Goal: Check status: Check status

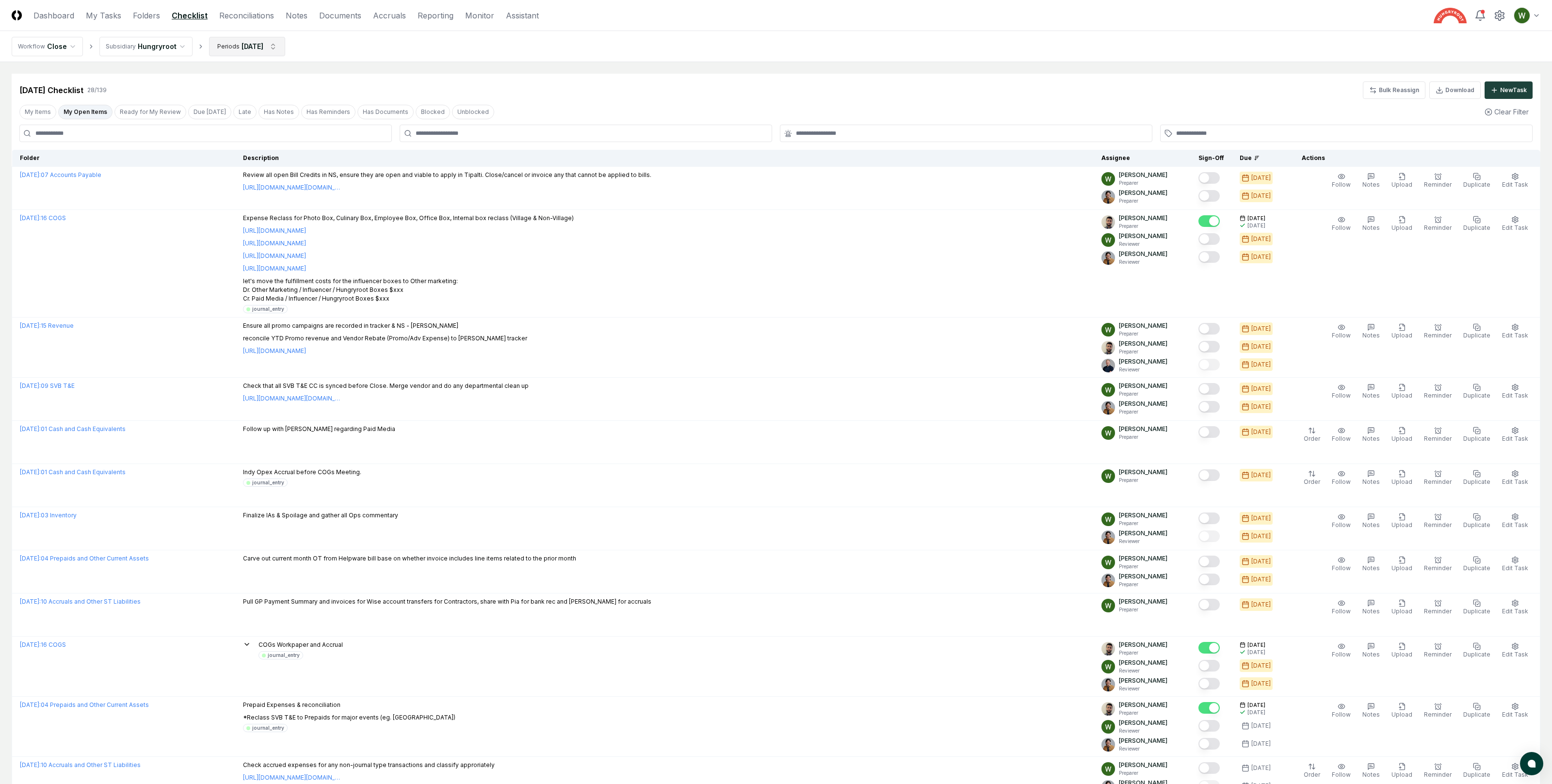
click at [237, 48] on html "CloseCore Dashboard My Tasks Folders Checklist Reconciliations Notes Documents …" at bounding box center [776, 791] width 1552 height 1582
click at [261, 261] on button "Update" at bounding box center [264, 263] width 33 height 18
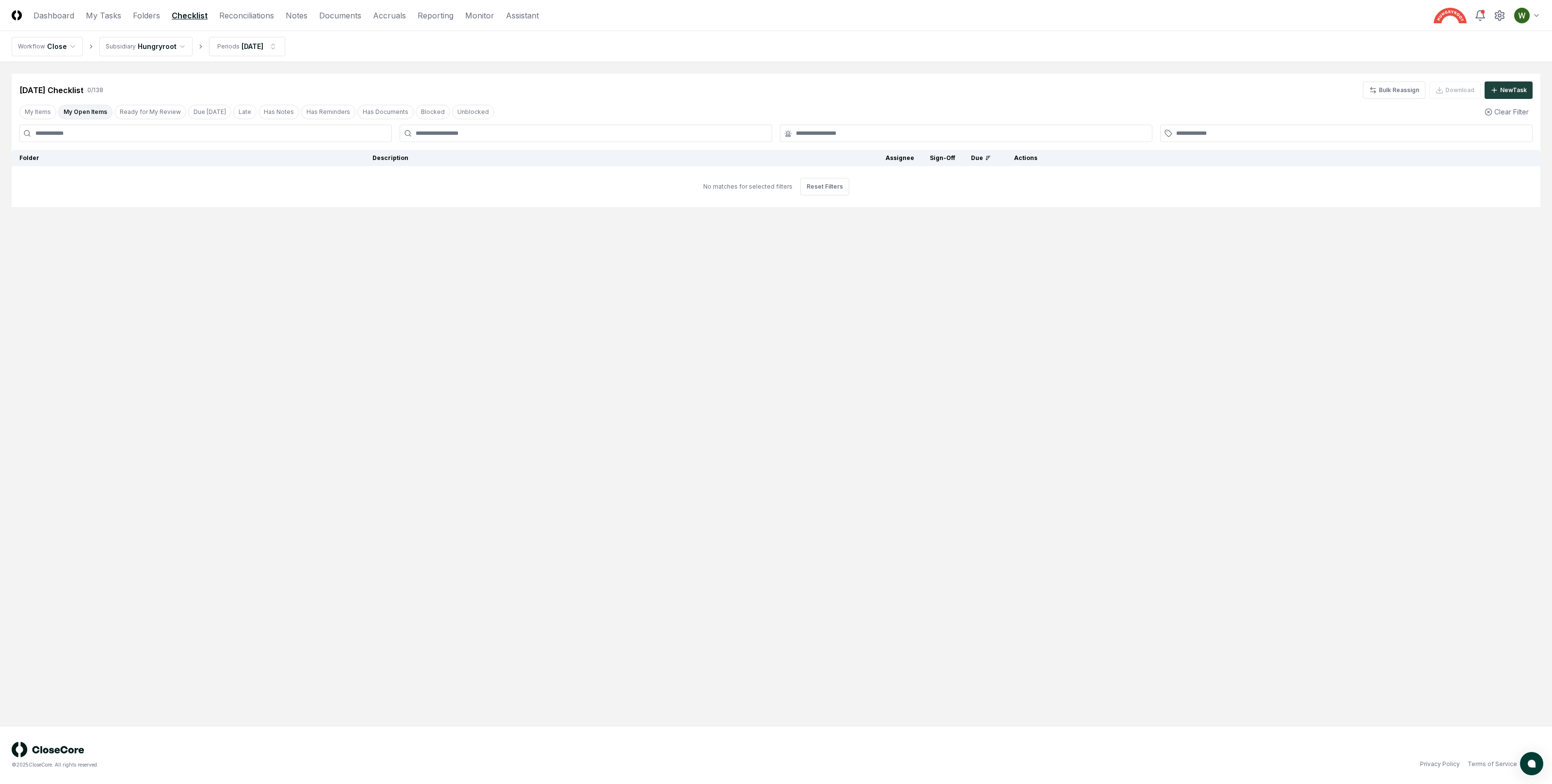
click at [67, 113] on button "My Open Items" at bounding box center [85, 112] width 54 height 15
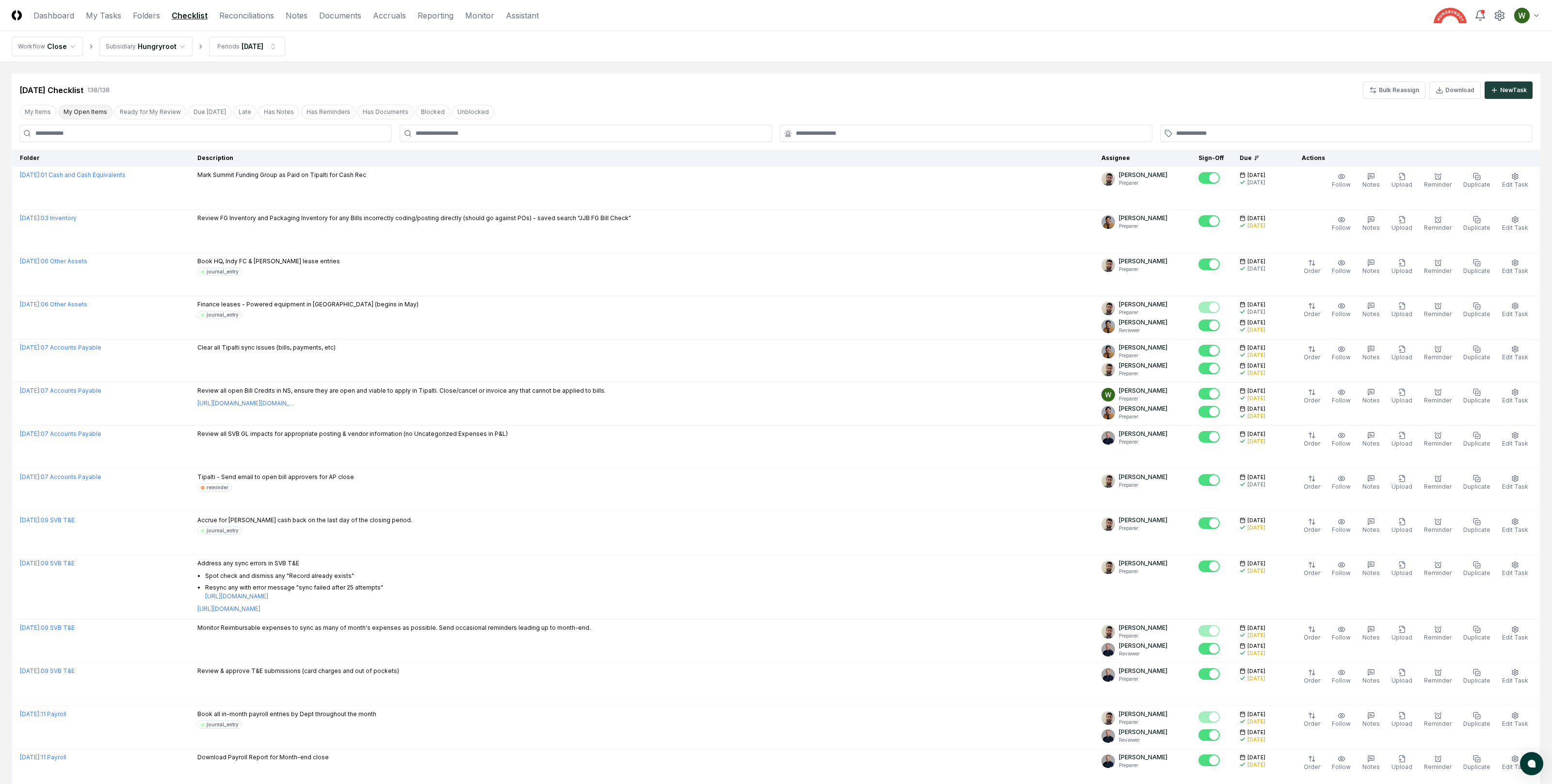
click at [71, 109] on button "My Open Items" at bounding box center [85, 112] width 54 height 15
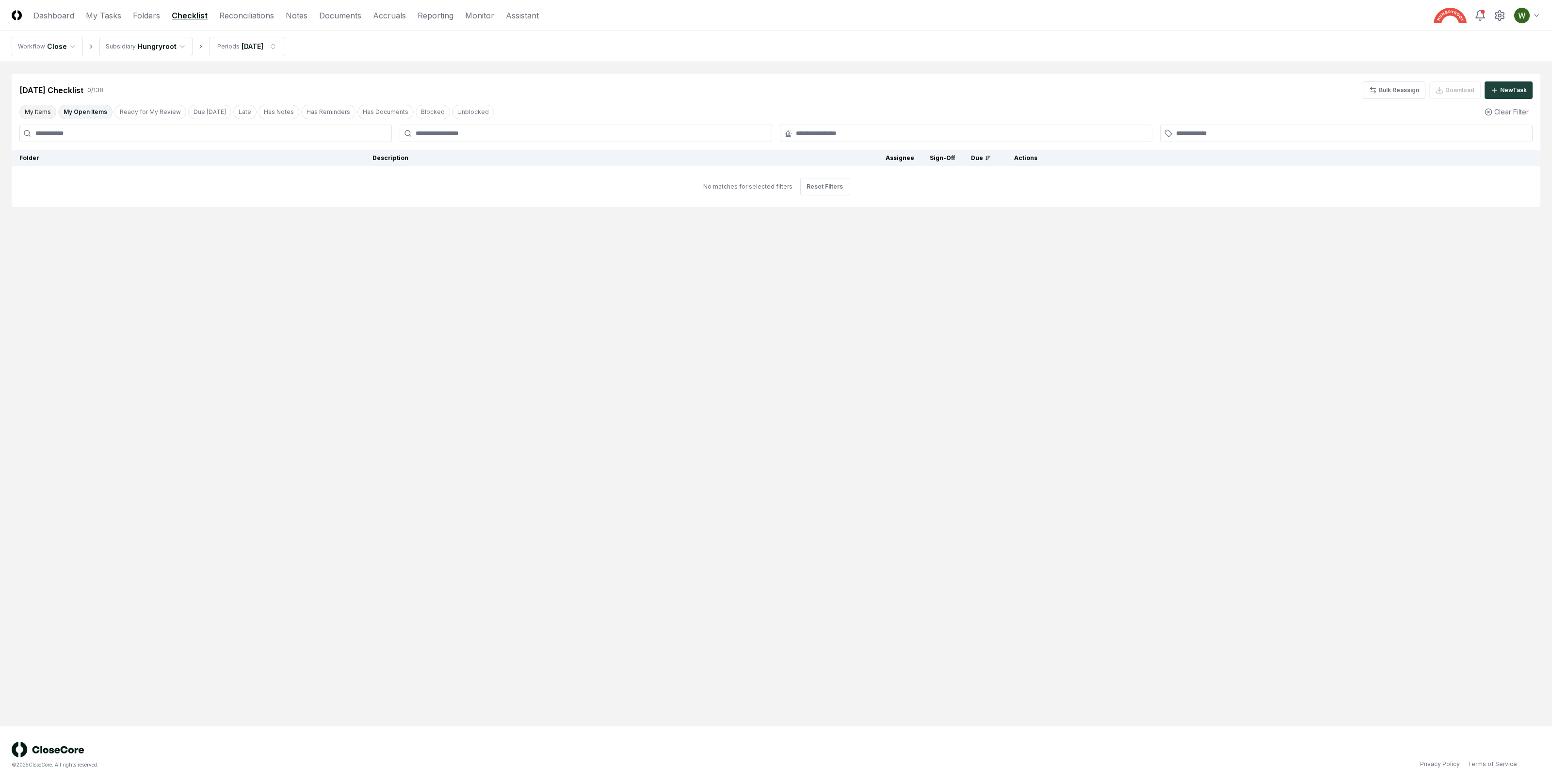
click at [41, 109] on button "My Items" at bounding box center [38, 112] width 37 height 15
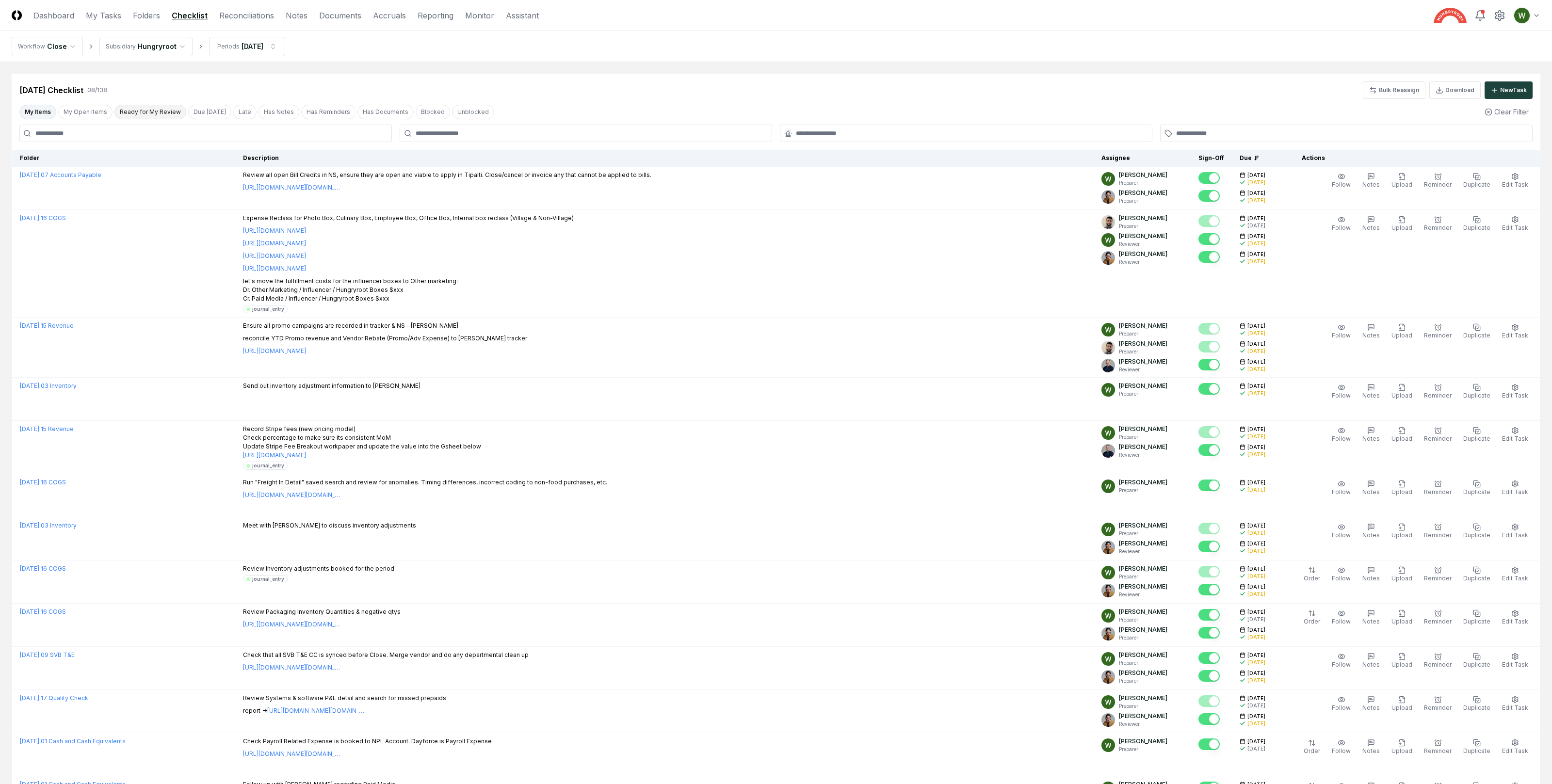
click at [130, 111] on button "Ready for My Review" at bounding box center [150, 112] width 72 height 15
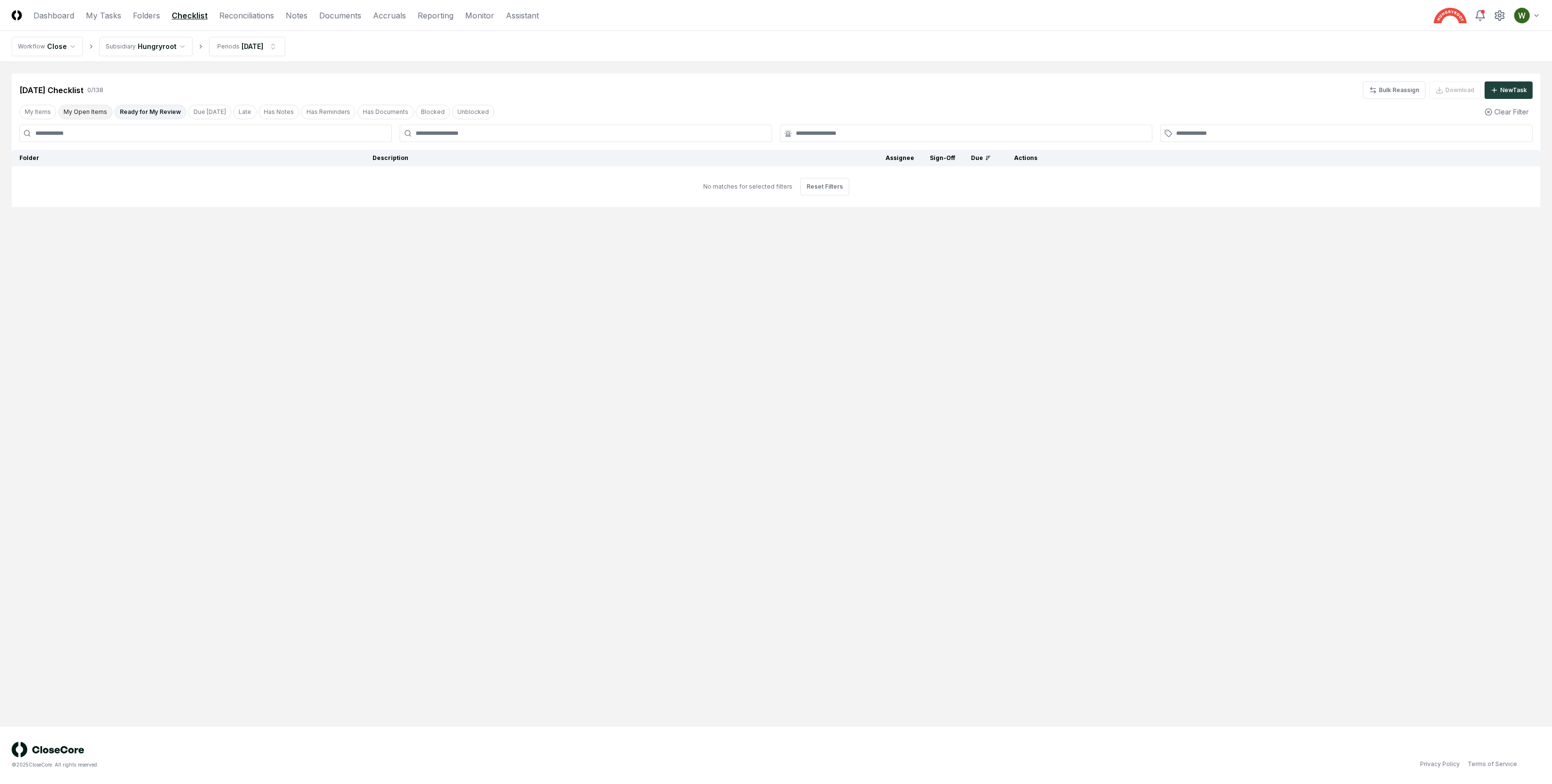
click at [92, 114] on button "My Open Items" at bounding box center [85, 112] width 54 height 15
click at [62, 11] on link "Dashboard" at bounding box center [53, 15] width 41 height 11
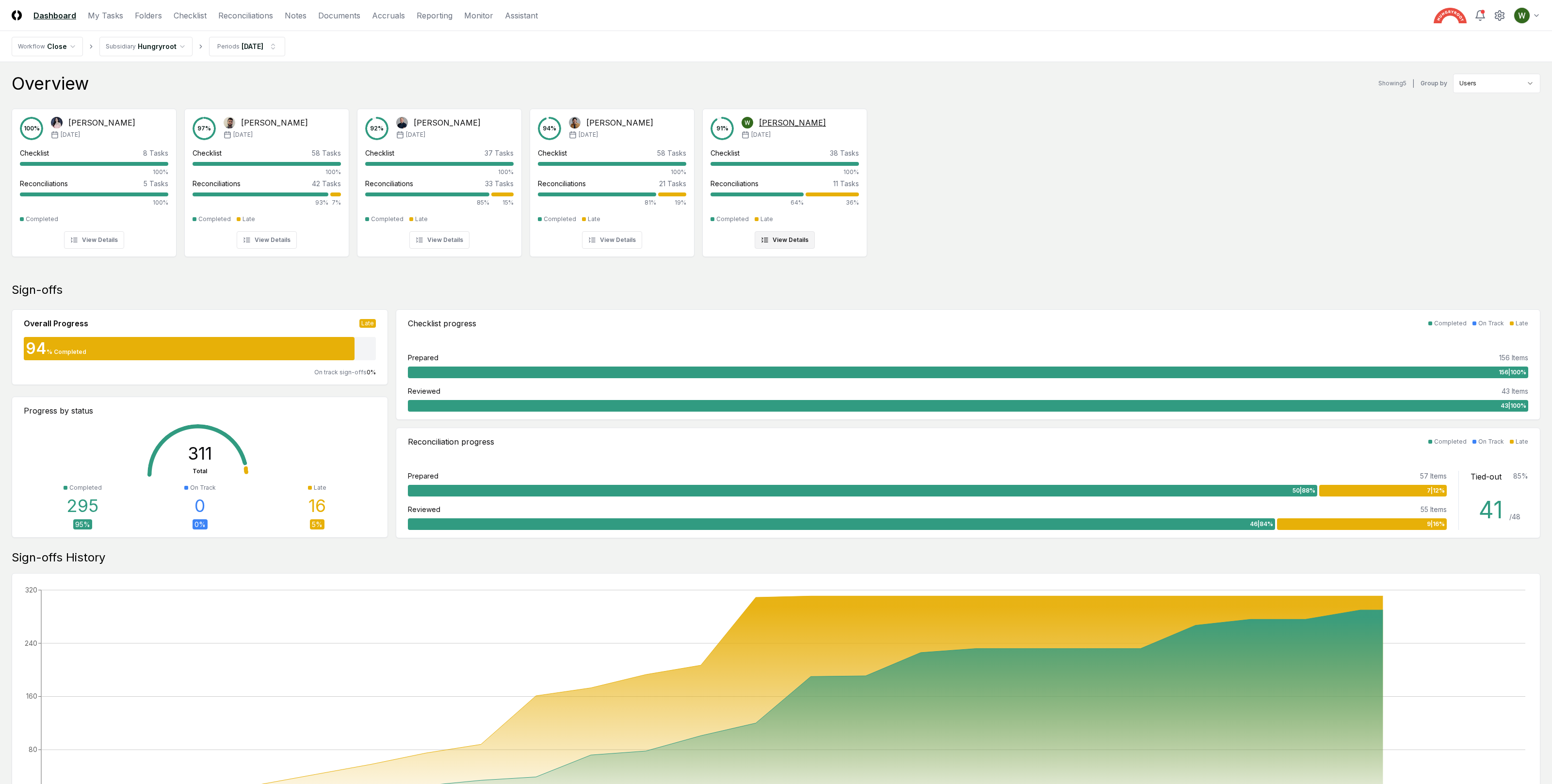
click at [814, 211] on div "91 % [PERSON_NAME] [DATE] Checklist 38 Tasks 100% Reconciliations 11 Tasks 64% …" at bounding box center [784, 183] width 148 height 132
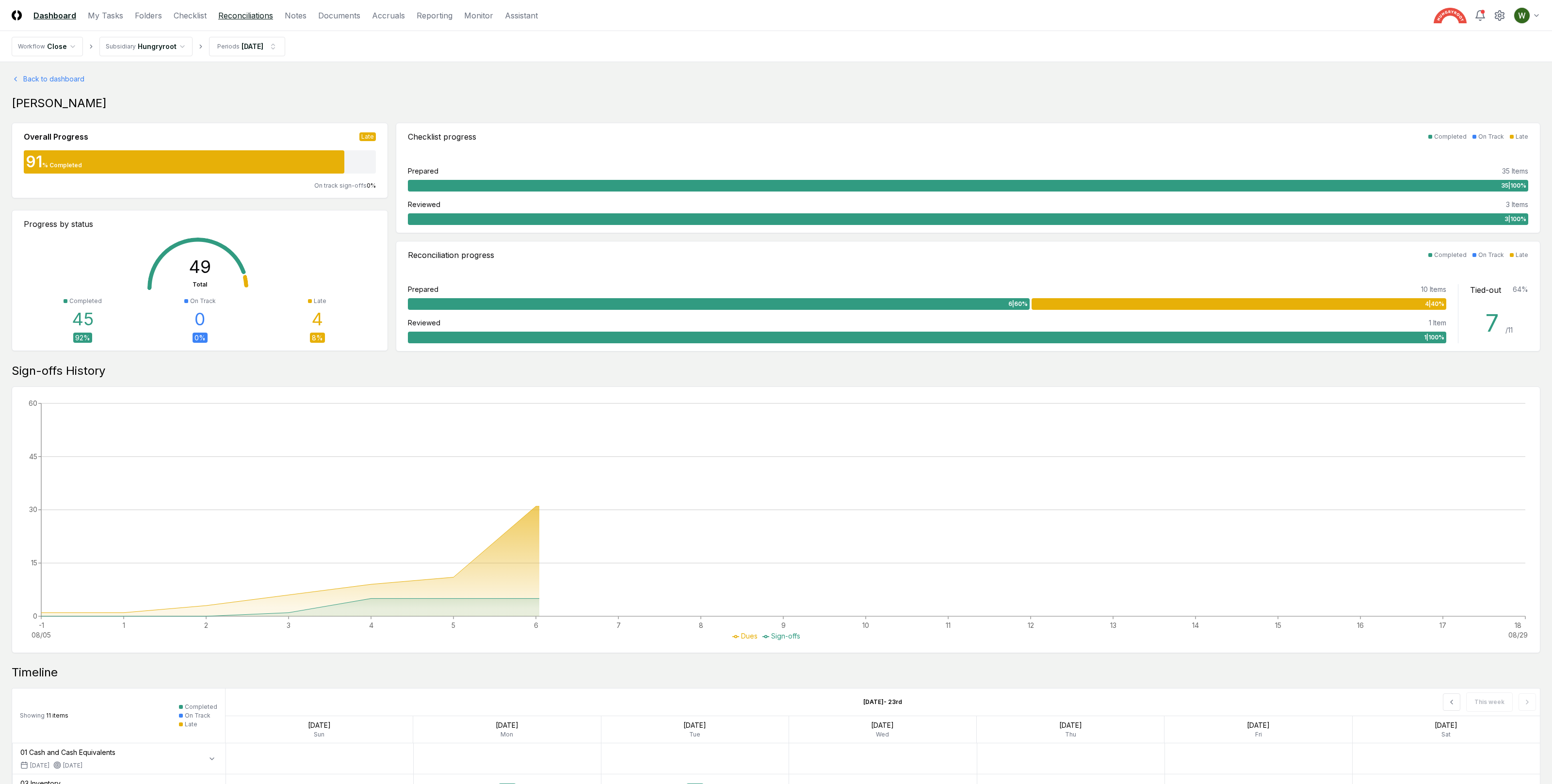
click at [237, 10] on link "Reconciliations" at bounding box center [246, 15] width 55 height 11
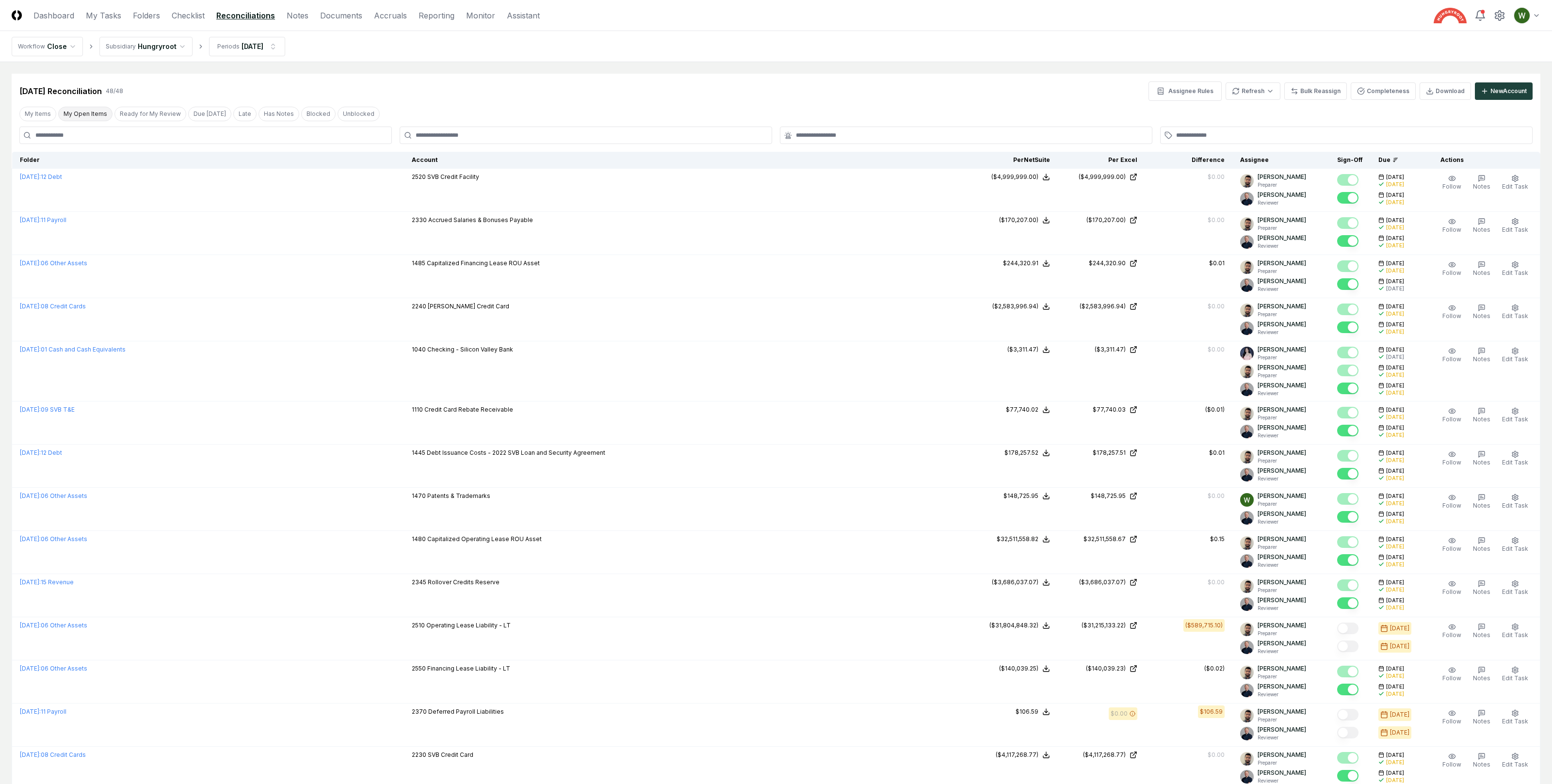
click at [82, 114] on button "My Open Items" at bounding box center [85, 114] width 54 height 15
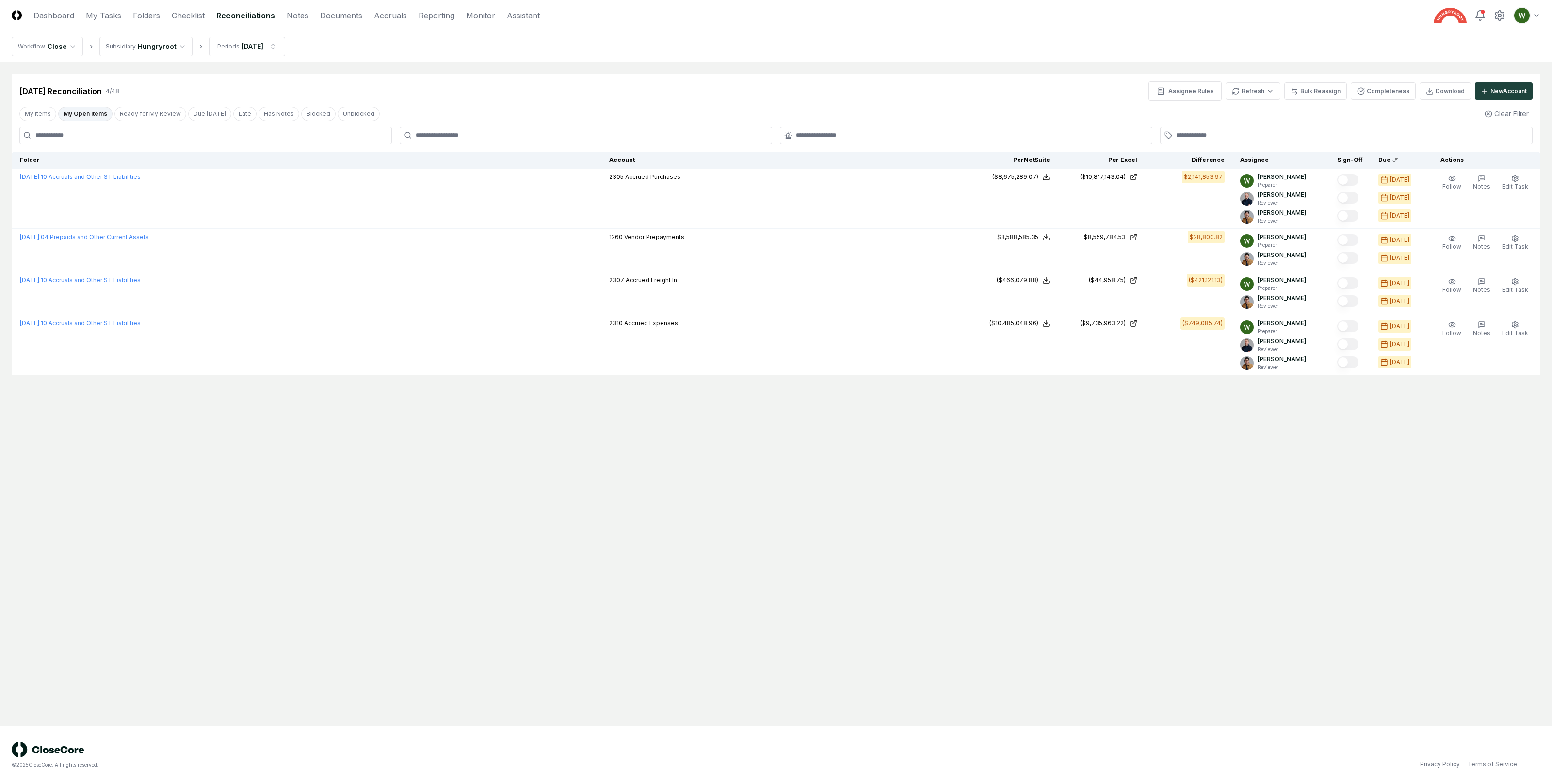
click at [778, 377] on main "Cancel Reassign [DATE] Reconciliation 4 / 48 Assignee Rules Refresh Bulk Reassi…" at bounding box center [776, 394] width 1552 height 664
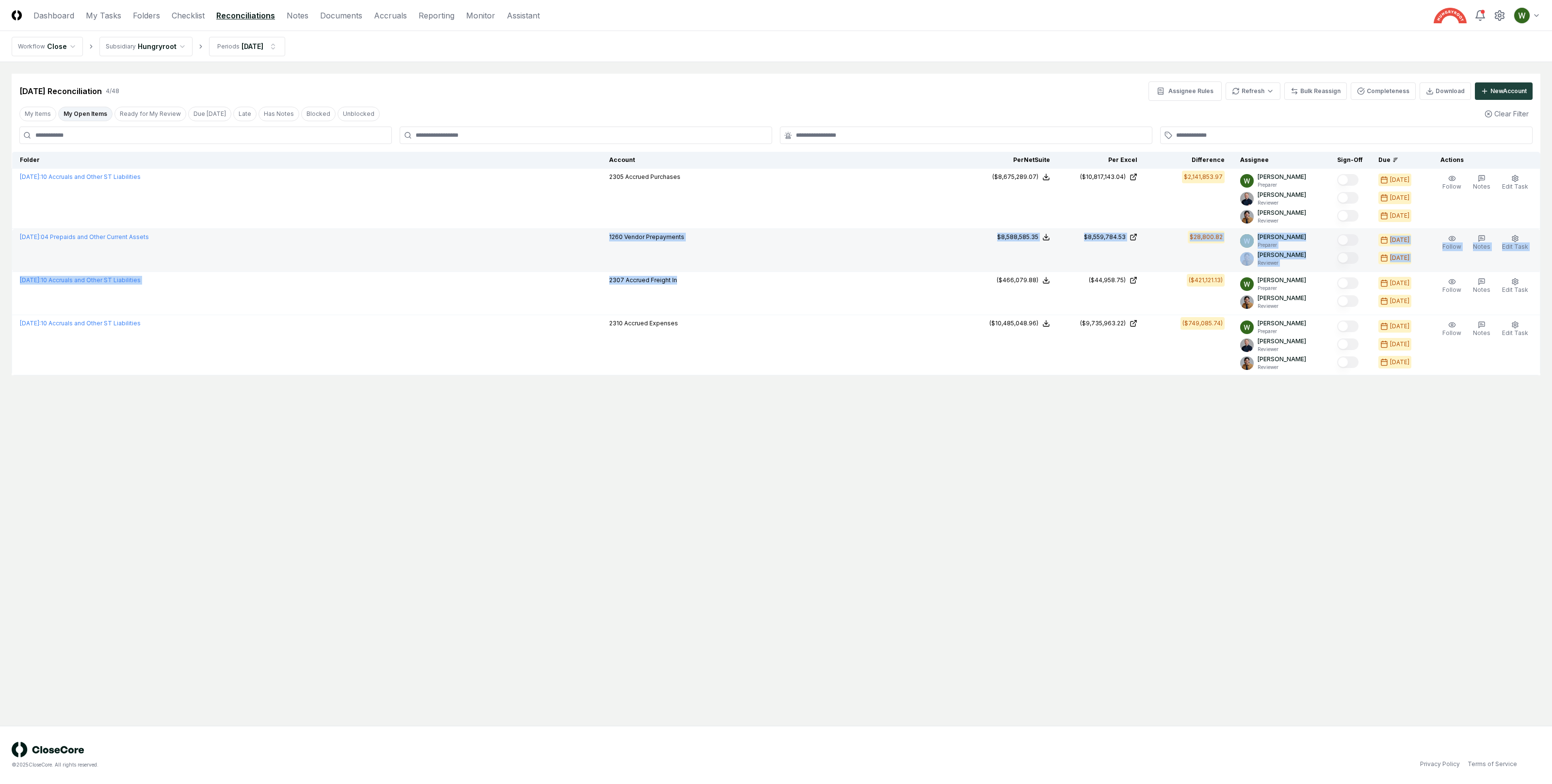
drag, startPoint x: 688, startPoint y: 302, endPoint x: 662, endPoint y: 232, distance: 74.7
click at [662, 232] on tbody "[DATE] : 10 Accruals and Other ST Liabilities 2305 Accrued Purchases NetSuite :…" at bounding box center [776, 272] width 1528 height 206
click at [662, 233] on p "1260 Vendor Prepayments" at bounding box center [647, 237] width 75 height 8
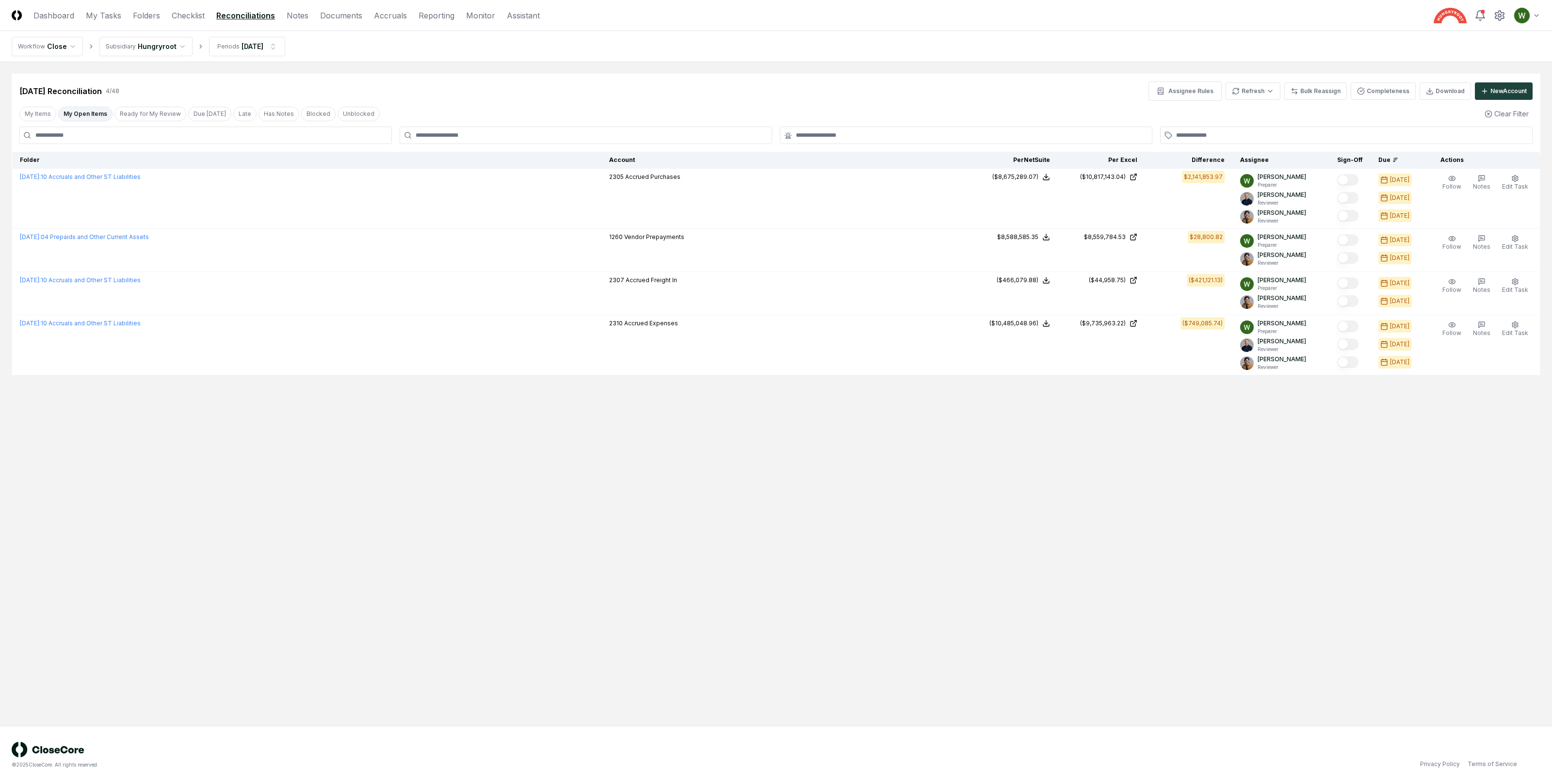
click at [689, 468] on main "Cancel Reassign [DATE] Reconciliation 4 / 48 Assignee Rules Refresh Bulk Reassi…" at bounding box center [776, 394] width 1552 height 664
click at [1245, 94] on html "CloseCore Dashboard My Tasks Folders Checklist Reconciliations Notes Documents …" at bounding box center [776, 392] width 1552 height 784
click at [1244, 125] on div "Spreadsheets" at bounding box center [1255, 126] width 57 height 15
click at [1097, 451] on main "Cancel Reassign [DATE] Reconciliation 4 / 48 Assignee Rules Refresh Bulk Reassi…" at bounding box center [776, 394] width 1552 height 664
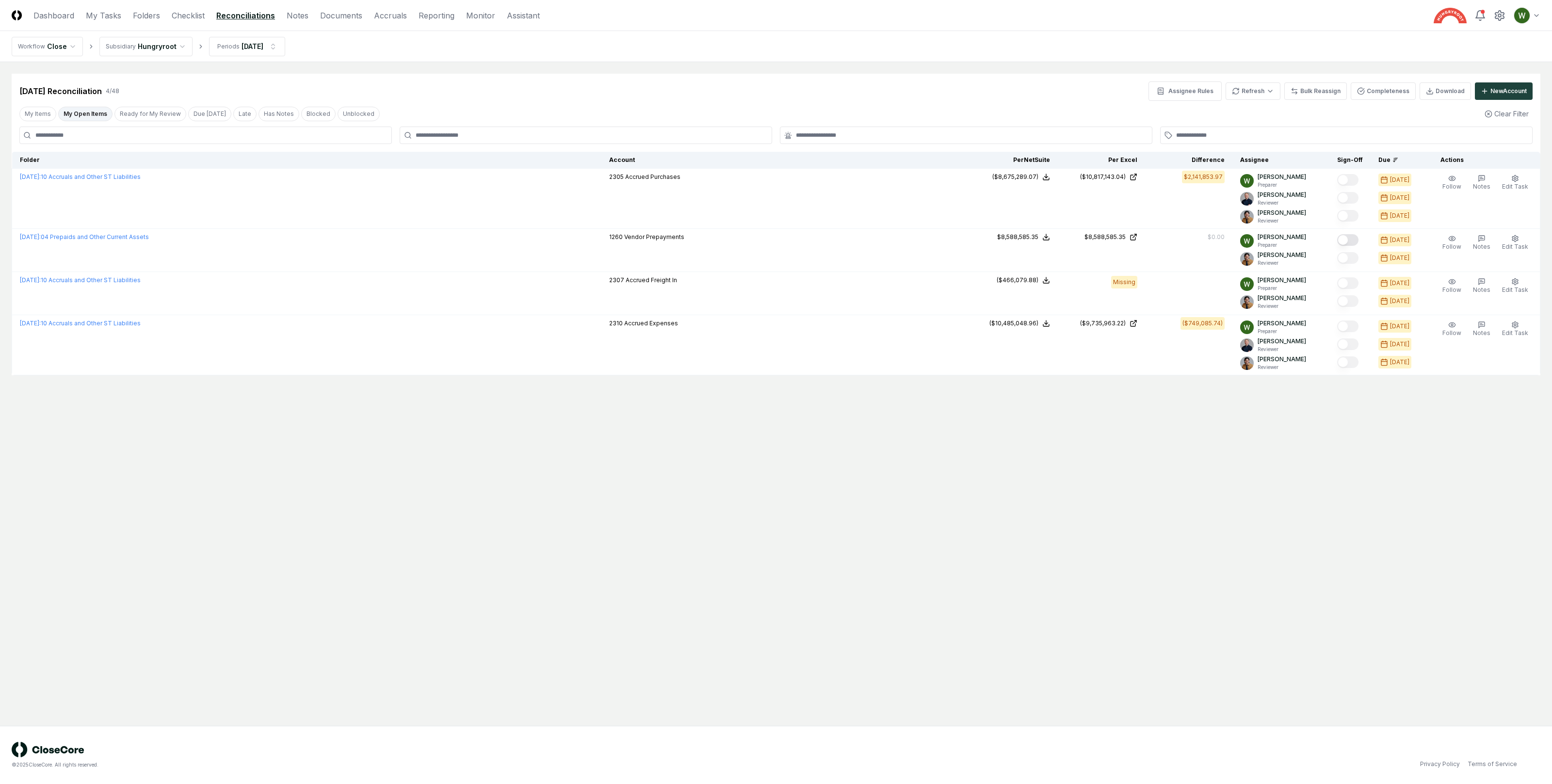
click at [1055, 432] on main "Cancel Reassign [DATE] Reconciliation 4 / 48 Assignee Rules Refresh Bulk Reassi…" at bounding box center [776, 394] width 1552 height 664
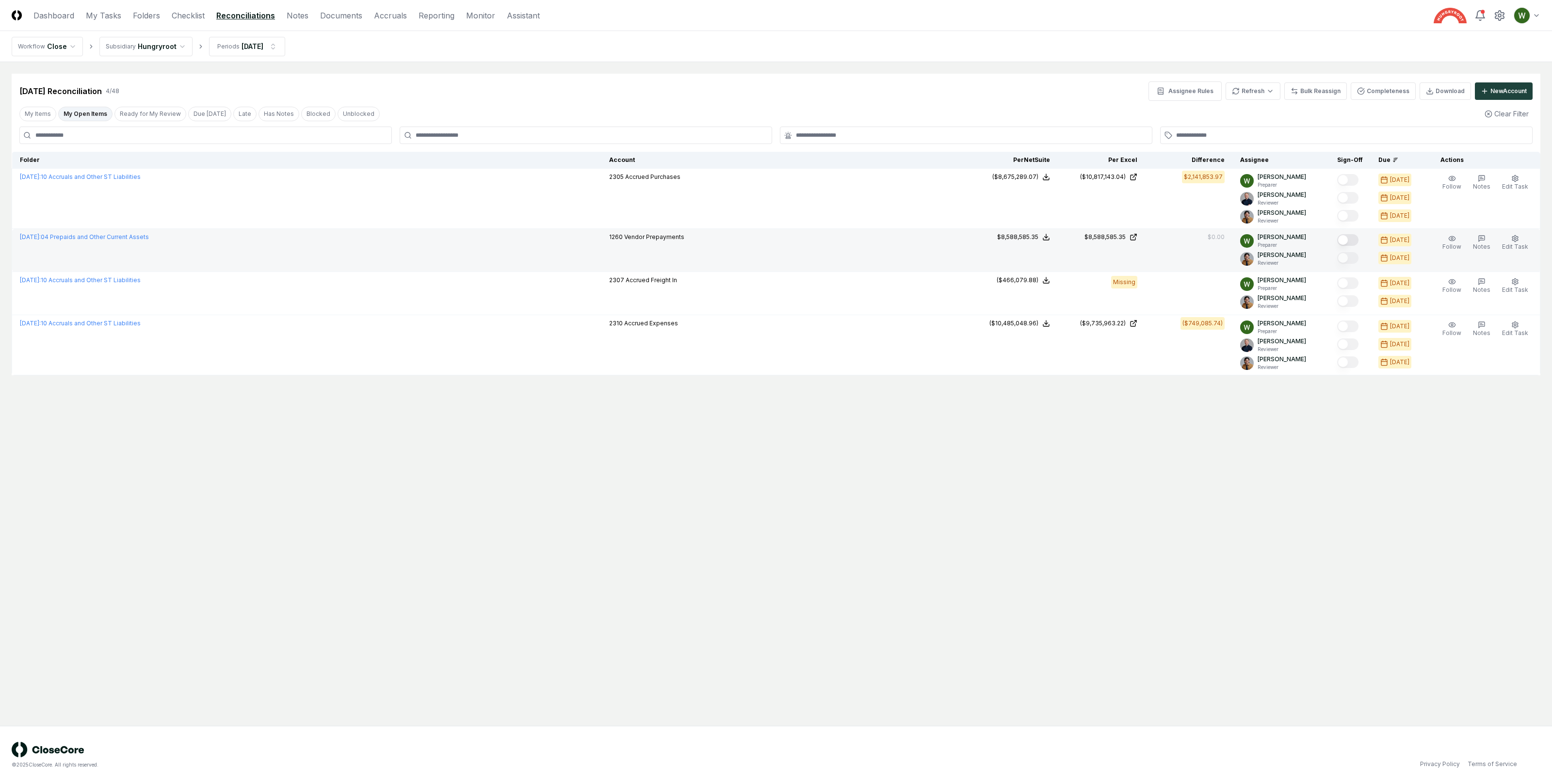
click at [1352, 242] on button "Mark complete" at bounding box center [1347, 240] width 21 height 11
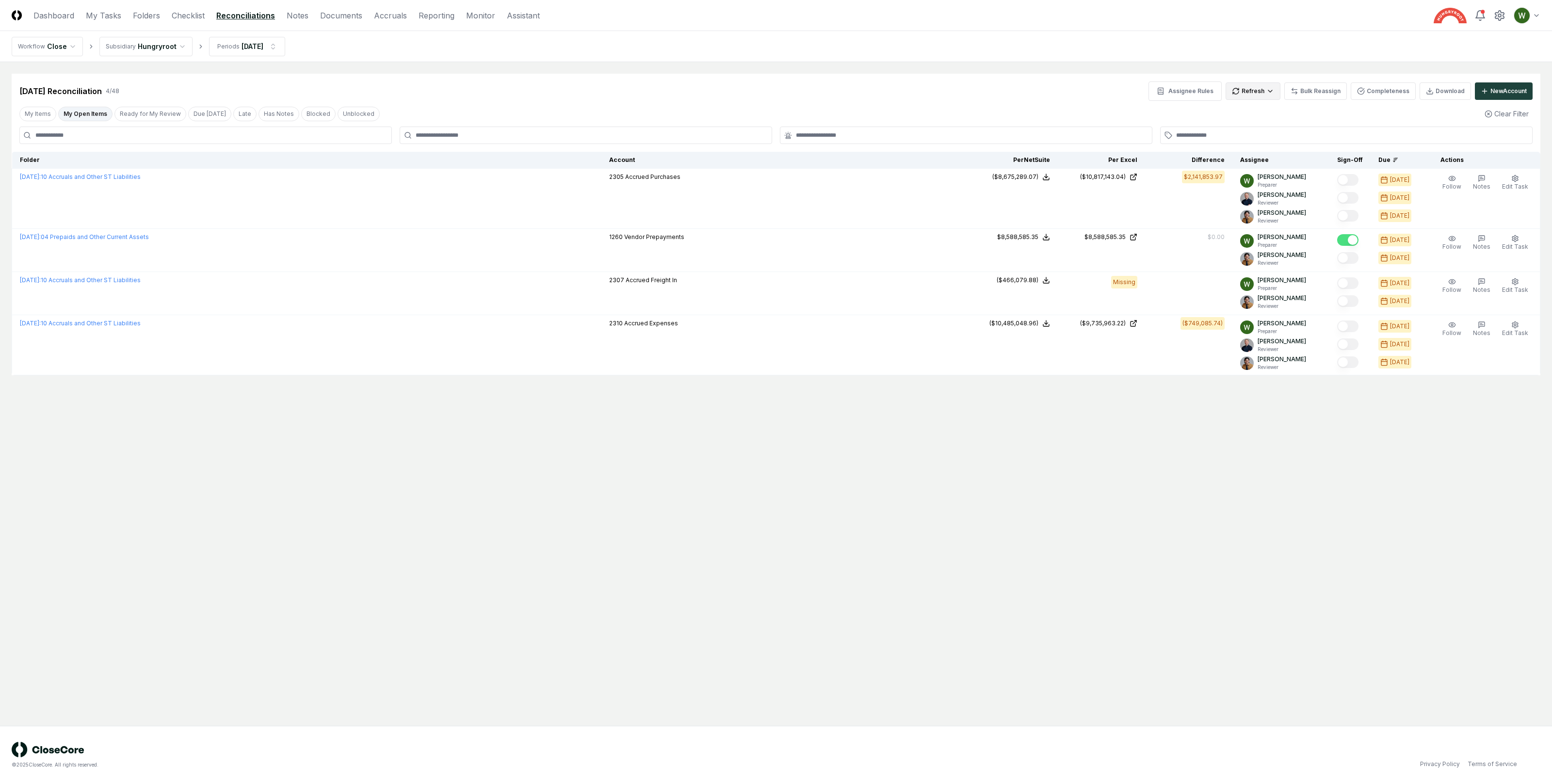
click at [1250, 88] on html "CloseCore Dashboard My Tasks Folders Checklist Reconciliations Notes Documents …" at bounding box center [776, 392] width 1552 height 784
click at [1251, 128] on div "Spreadsheets" at bounding box center [1255, 126] width 57 height 15
click at [1220, 497] on main "Cancel Reassign [DATE] Reconciliation 4 / 48 Assignee Rules Refresh Bulk Reassi…" at bounding box center [776, 394] width 1552 height 664
click at [1226, 451] on main "Cancel Reassign [DATE] Reconciliation 4 / 48 Assignee Rules Refresh Bulk Reassi…" at bounding box center [776, 394] width 1552 height 664
click at [1240, 428] on main "Cancel Reassign [DATE] Reconciliation 4 / 48 Assignee Rules Refresh Bulk Reassi…" at bounding box center [776, 394] width 1552 height 664
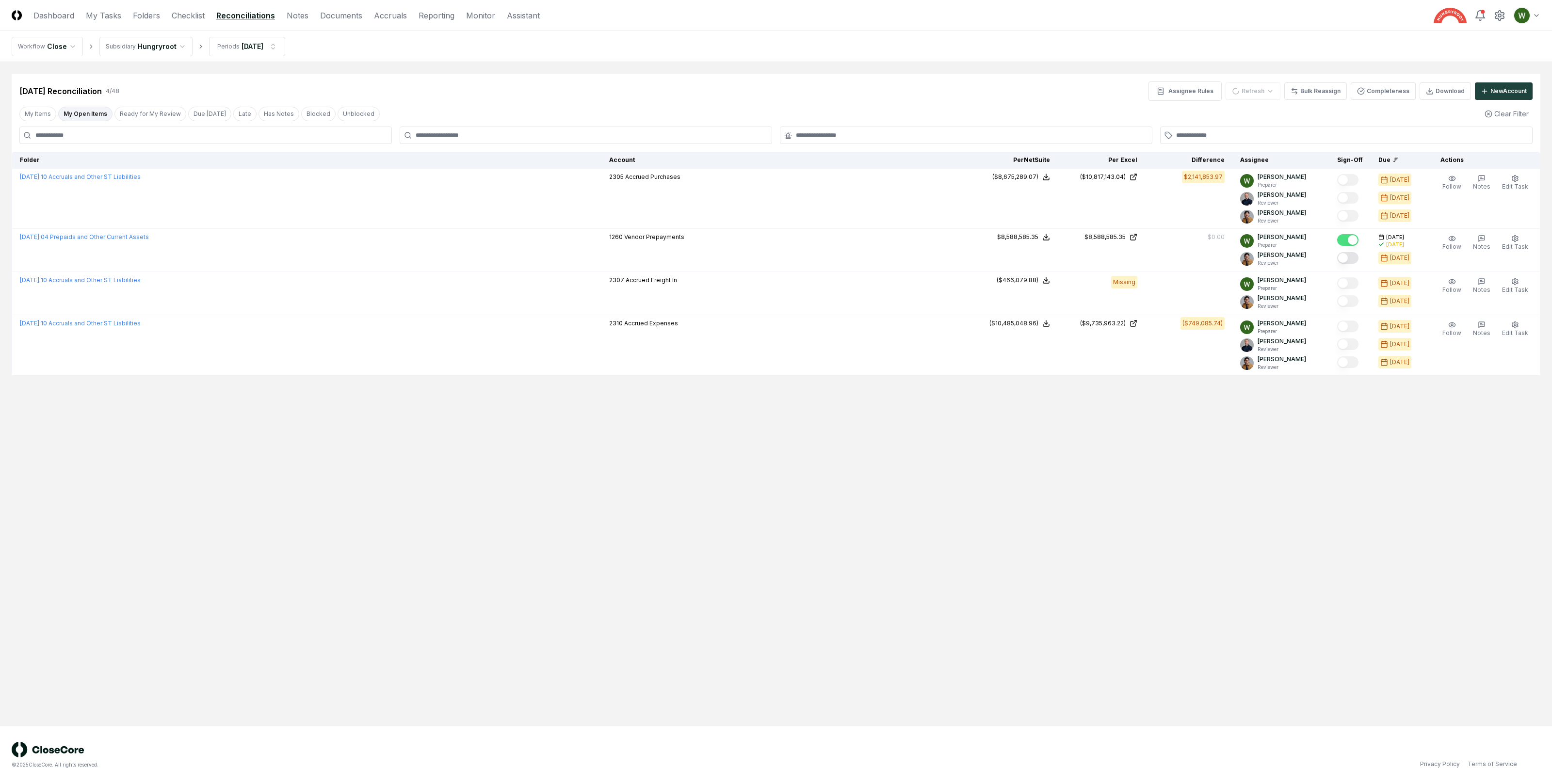
click at [1240, 428] on main "Cancel Reassign [DATE] Reconciliation 4 / 48 Assignee Rules Refresh Bulk Reassi…" at bounding box center [776, 394] width 1552 height 664
click at [971, 407] on main "Cancel Reassign [DATE] Reconciliation 4 / 48 Assignee Rules Refresh Bulk Reassi…" at bounding box center [776, 394] width 1552 height 664
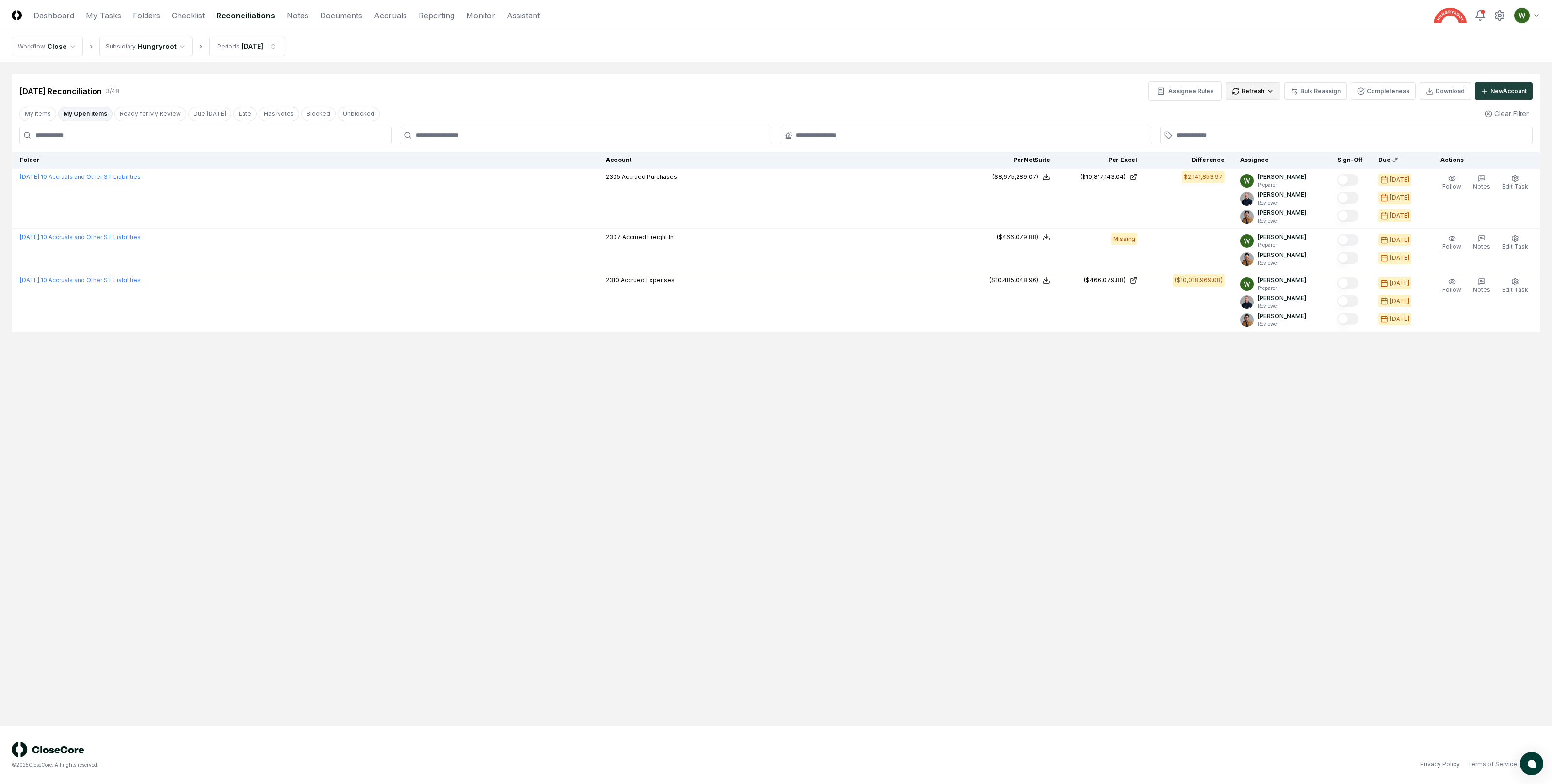
click at [1271, 89] on html "CloseCore Dashboard My Tasks Folders Checklist Reconciliations Notes Documents …" at bounding box center [776, 392] width 1552 height 784
click at [1263, 123] on div "Spreadsheets" at bounding box center [1255, 126] width 57 height 15
click at [1209, 530] on main "Cancel Reassign Jul 2025 Reconciliation 3 / 48 Assignee Rules Refresh Bulk Reas…" at bounding box center [776, 394] width 1552 height 664
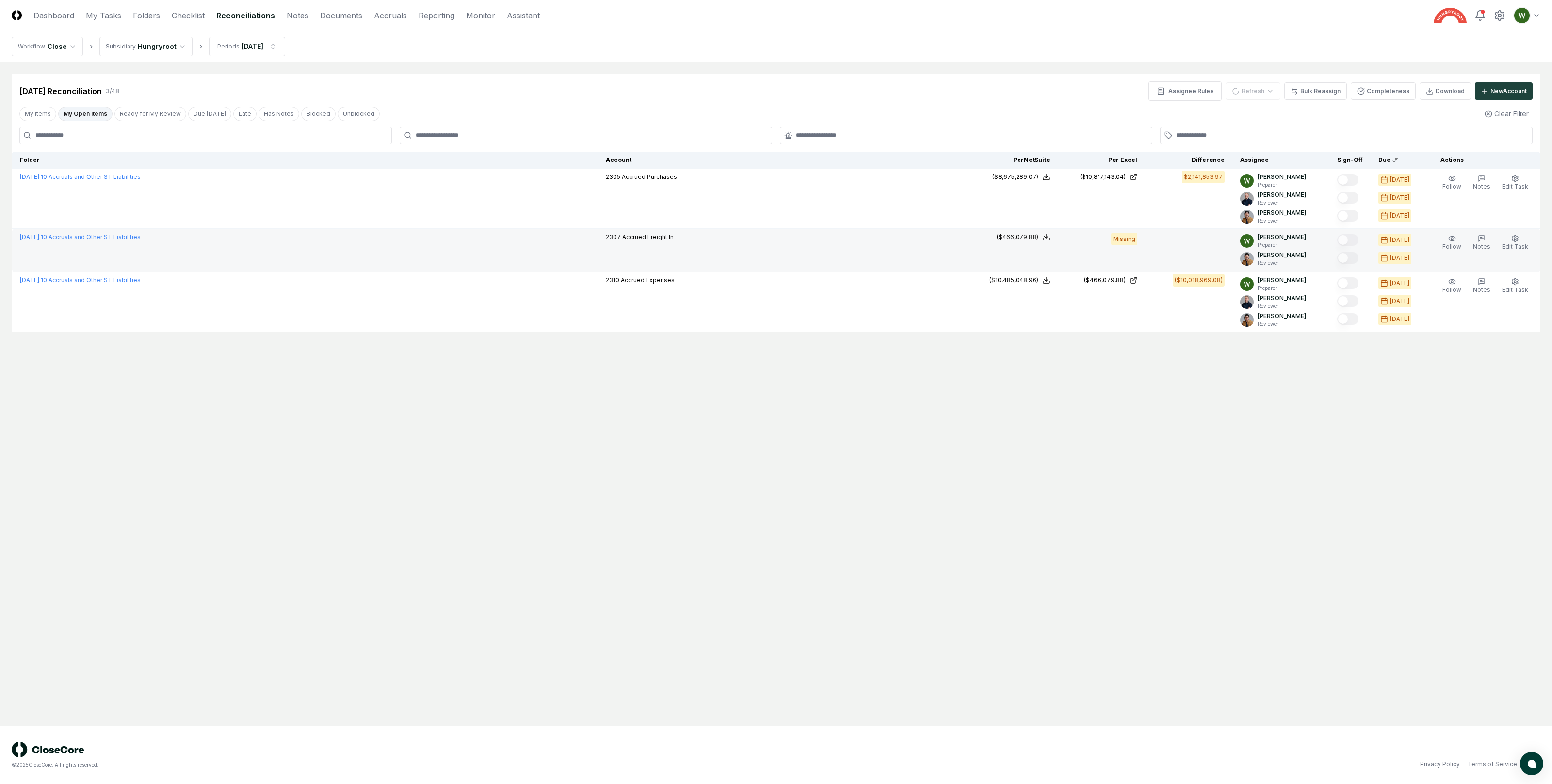
click at [126, 238] on link "July 2025 : 10 Accruals and Other ST Liabilities" at bounding box center [80, 237] width 121 height 7
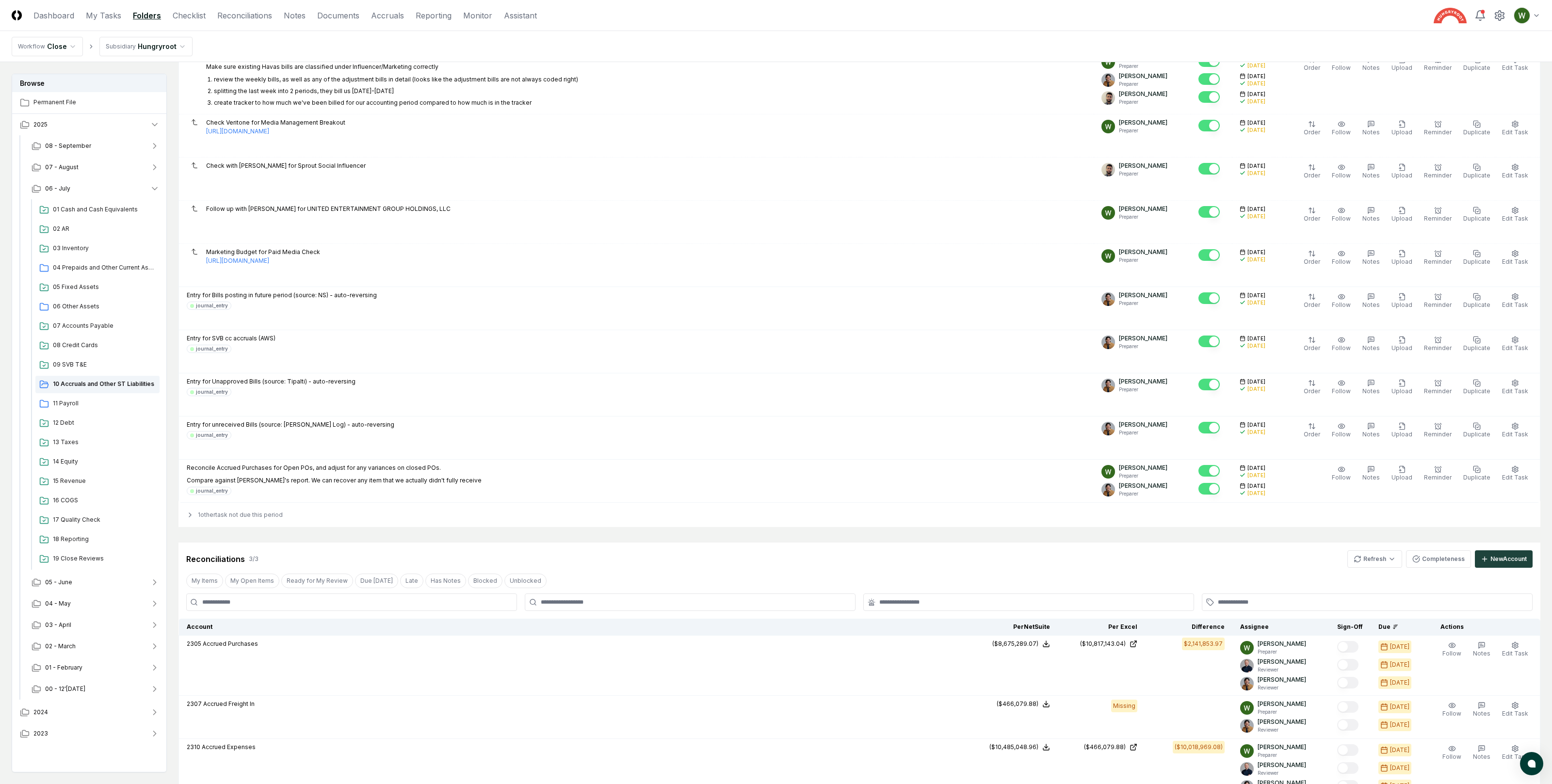
scroll to position [950, 0]
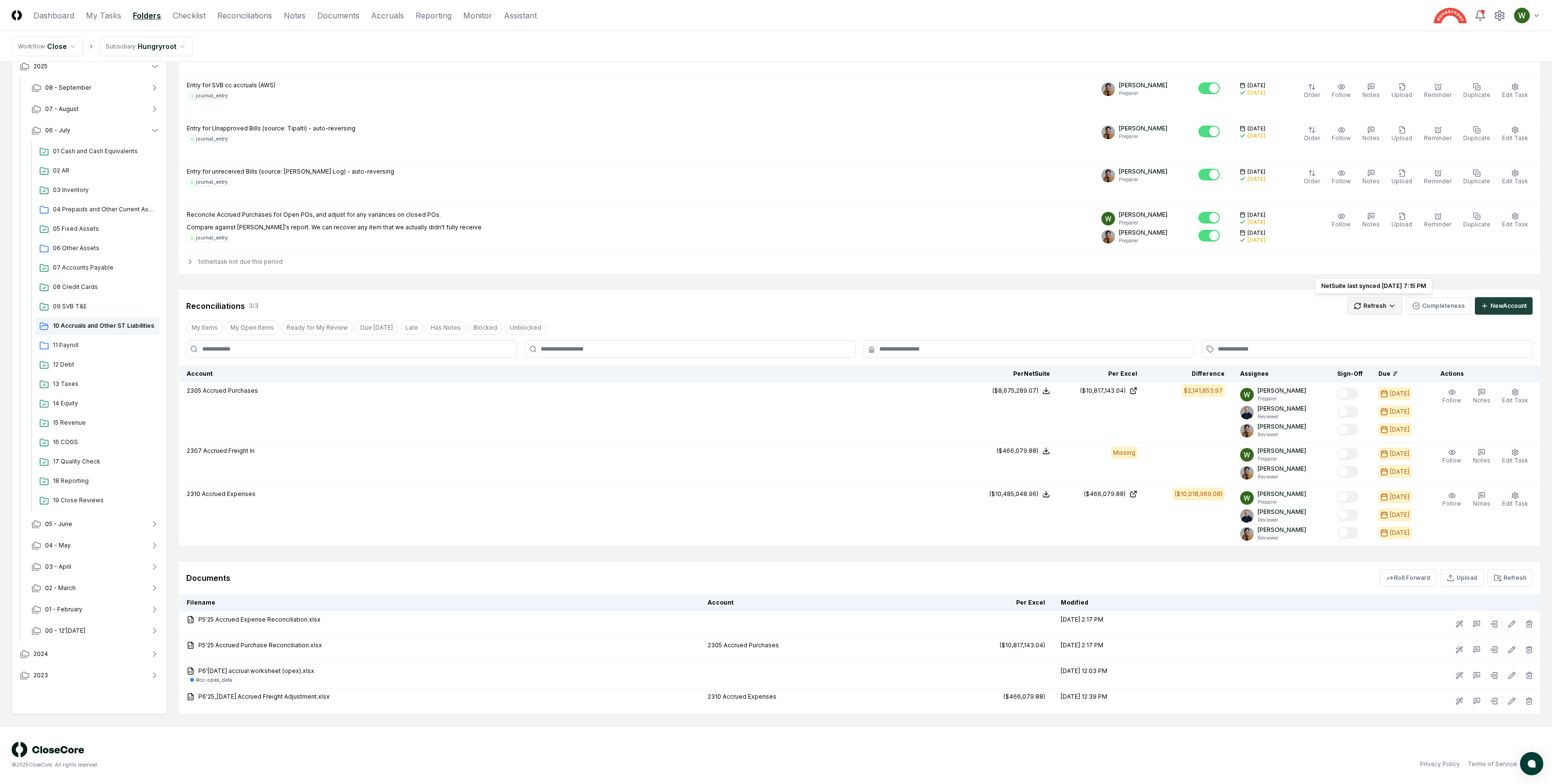
click at [1367, 341] on div "Spreadsheets" at bounding box center [1376, 339] width 57 height 15
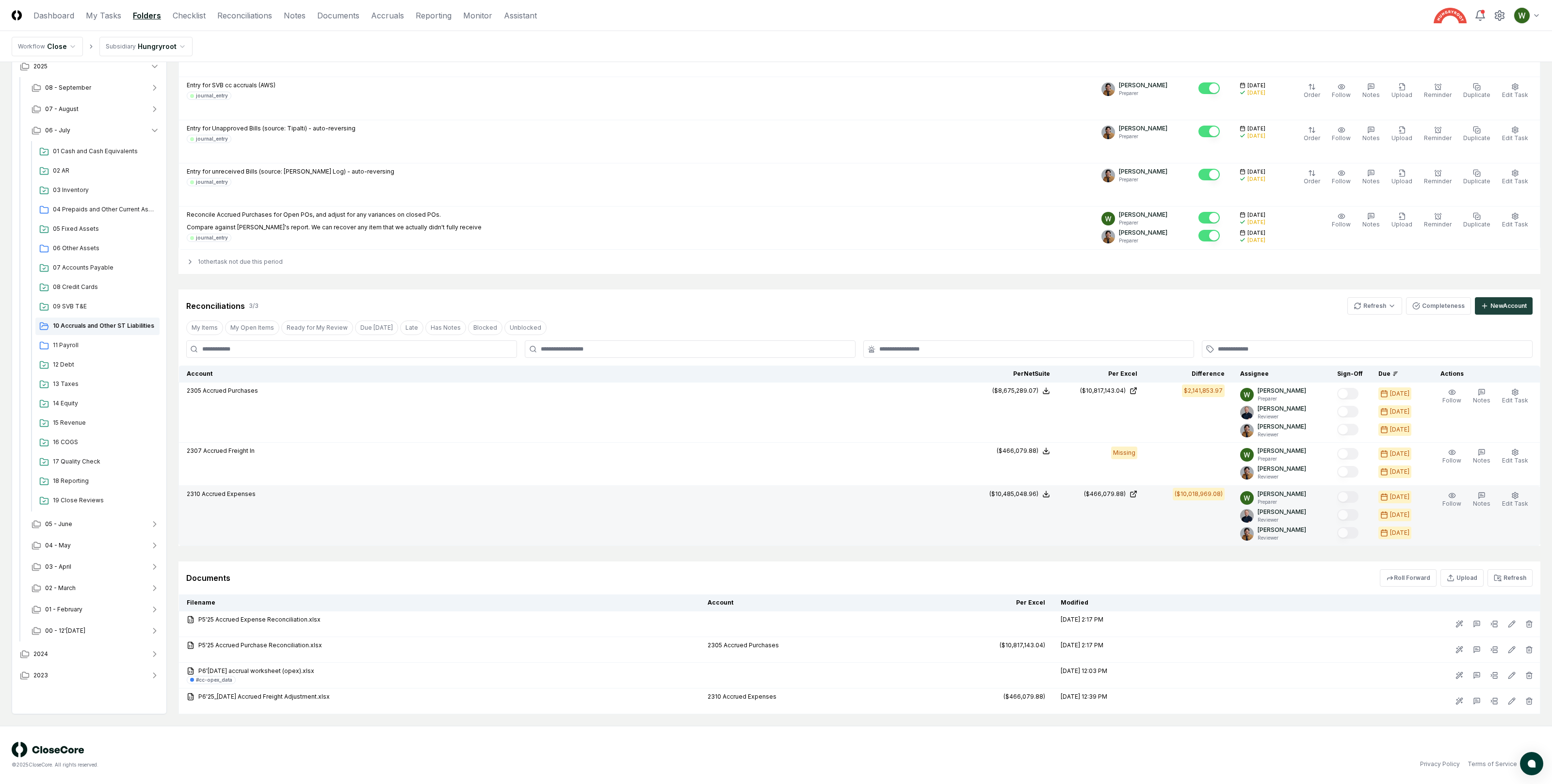
click at [971, 530] on td "2310 Accrued Expenses" at bounding box center [575, 515] width 792 height 60
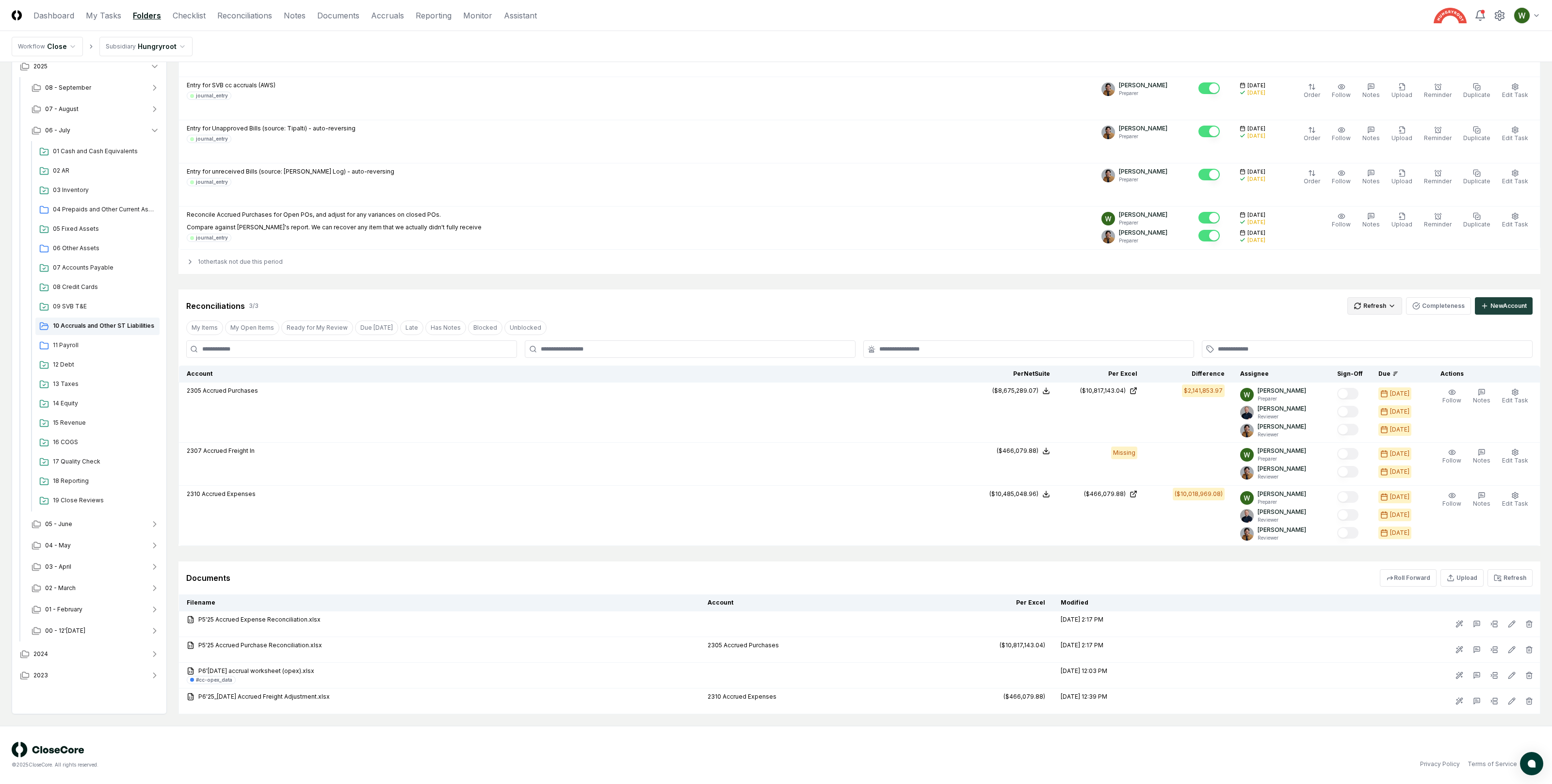
click at [1377, 341] on div "Spreadsheets" at bounding box center [1376, 339] width 57 height 15
click at [1170, 314] on div "Reconciliations 3 / 3 Refresh Completeness New Account My Items My Open Items R…" at bounding box center [859, 418] width 1362 height 256
click at [1125, 333] on div "My Items My Open Items Ready for My Review Due Today Late Has Notes Blocked Unb…" at bounding box center [859, 328] width 1362 height 18
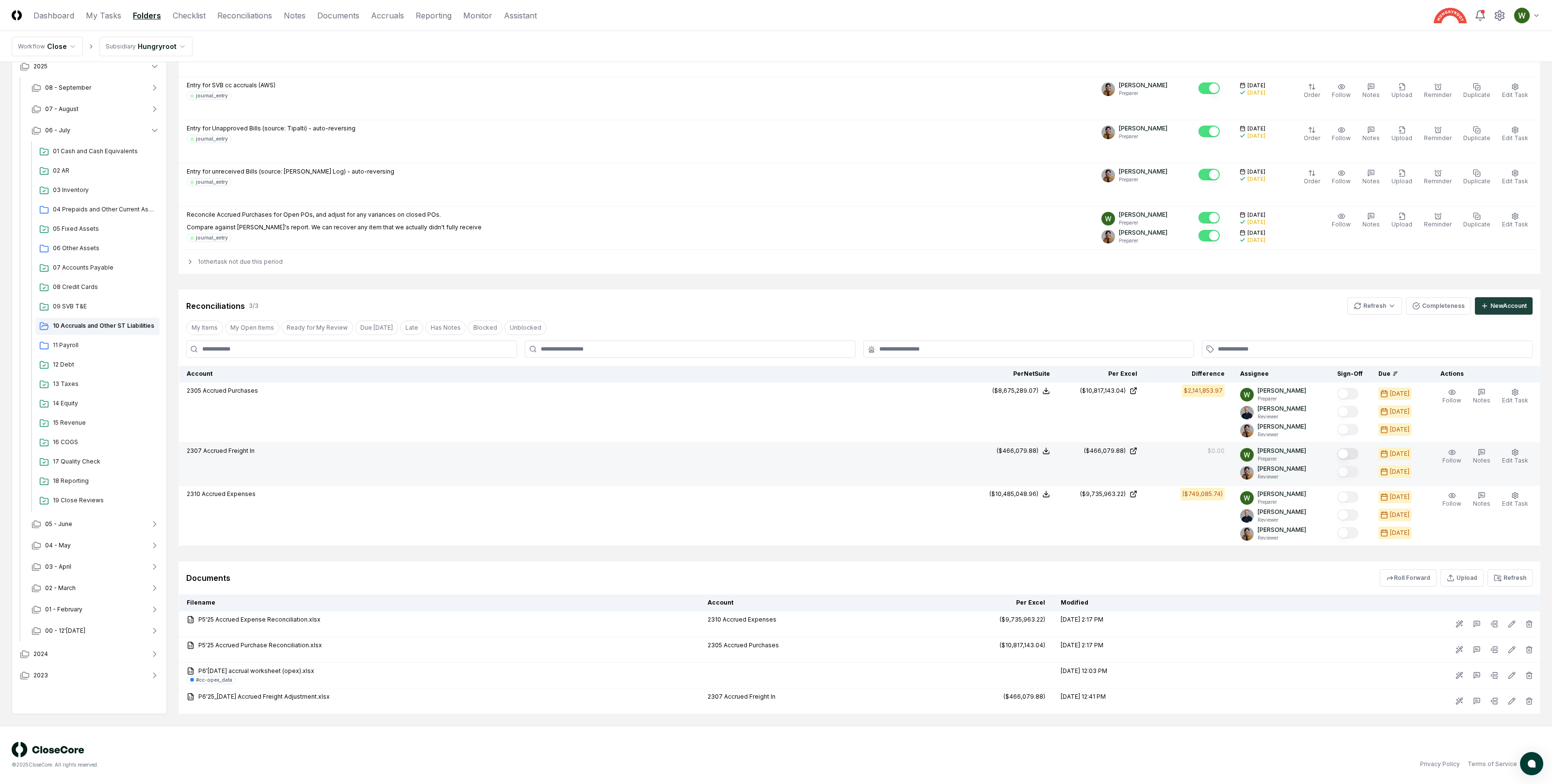
click at [1352, 449] on button "Mark complete" at bounding box center [1347, 454] width 21 height 11
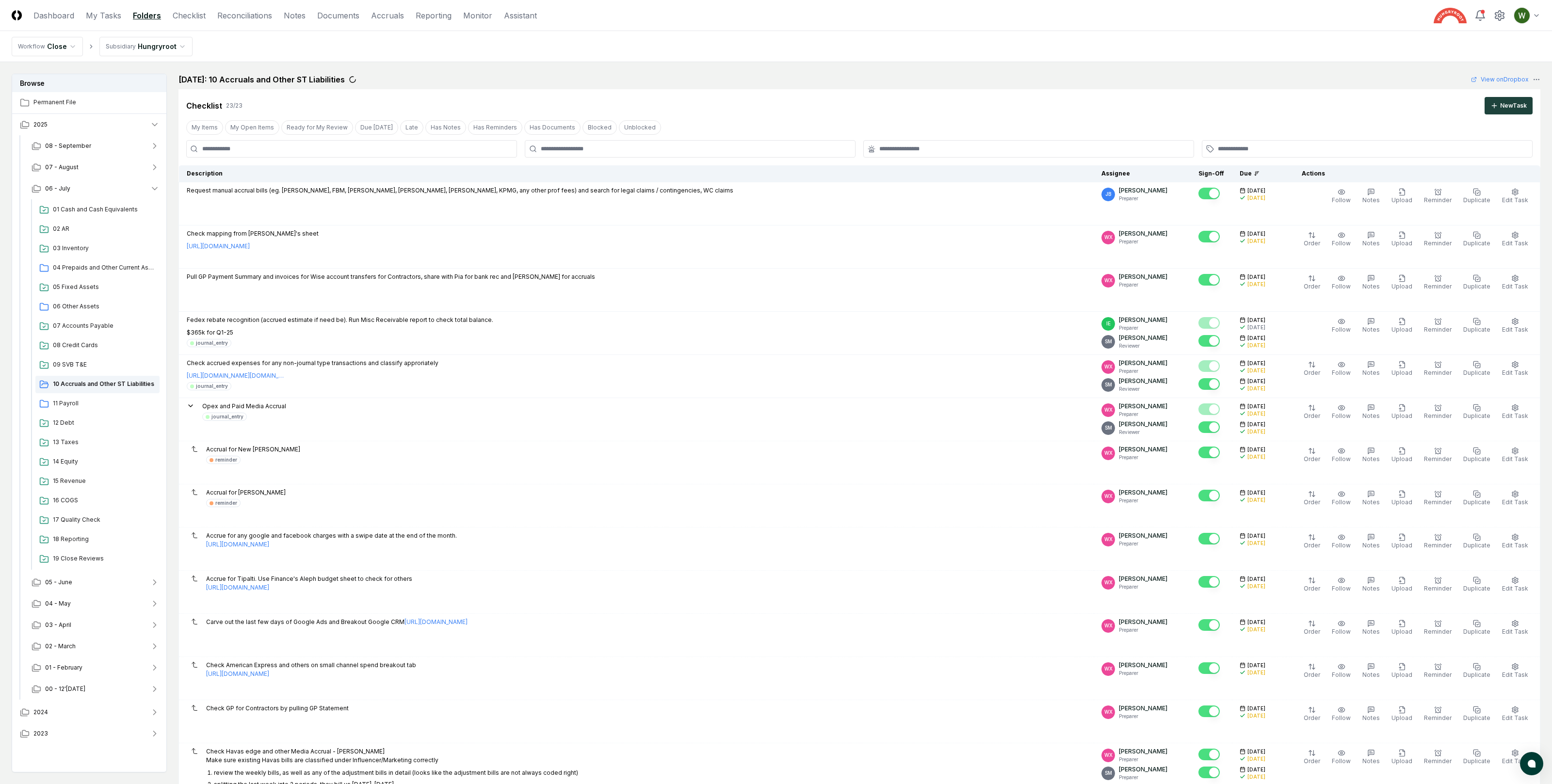
scroll to position [950, 0]
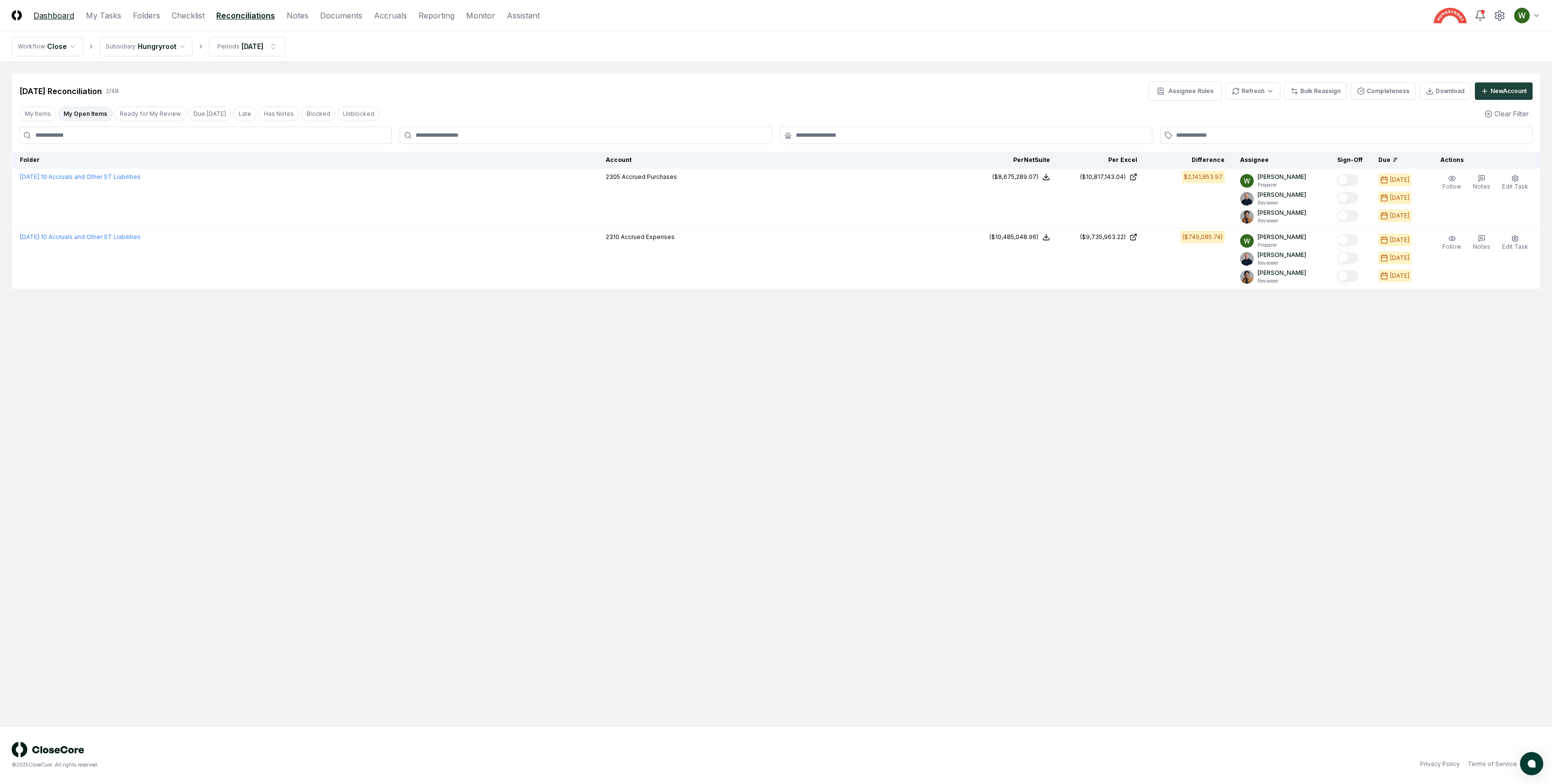
click at [52, 16] on link "Dashboard" at bounding box center [53, 15] width 41 height 11
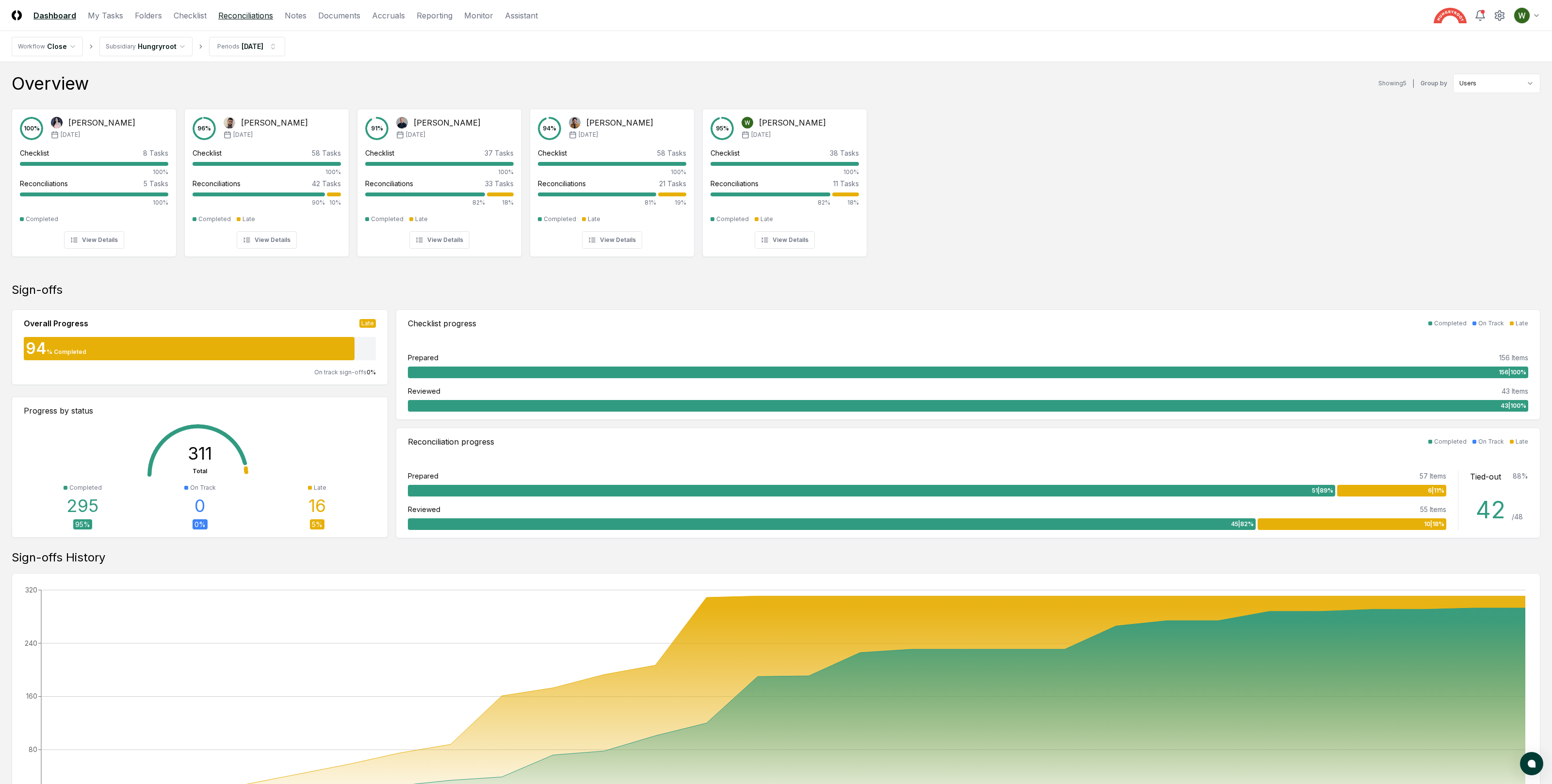
click at [244, 11] on link "Reconciliations" at bounding box center [246, 15] width 55 height 11
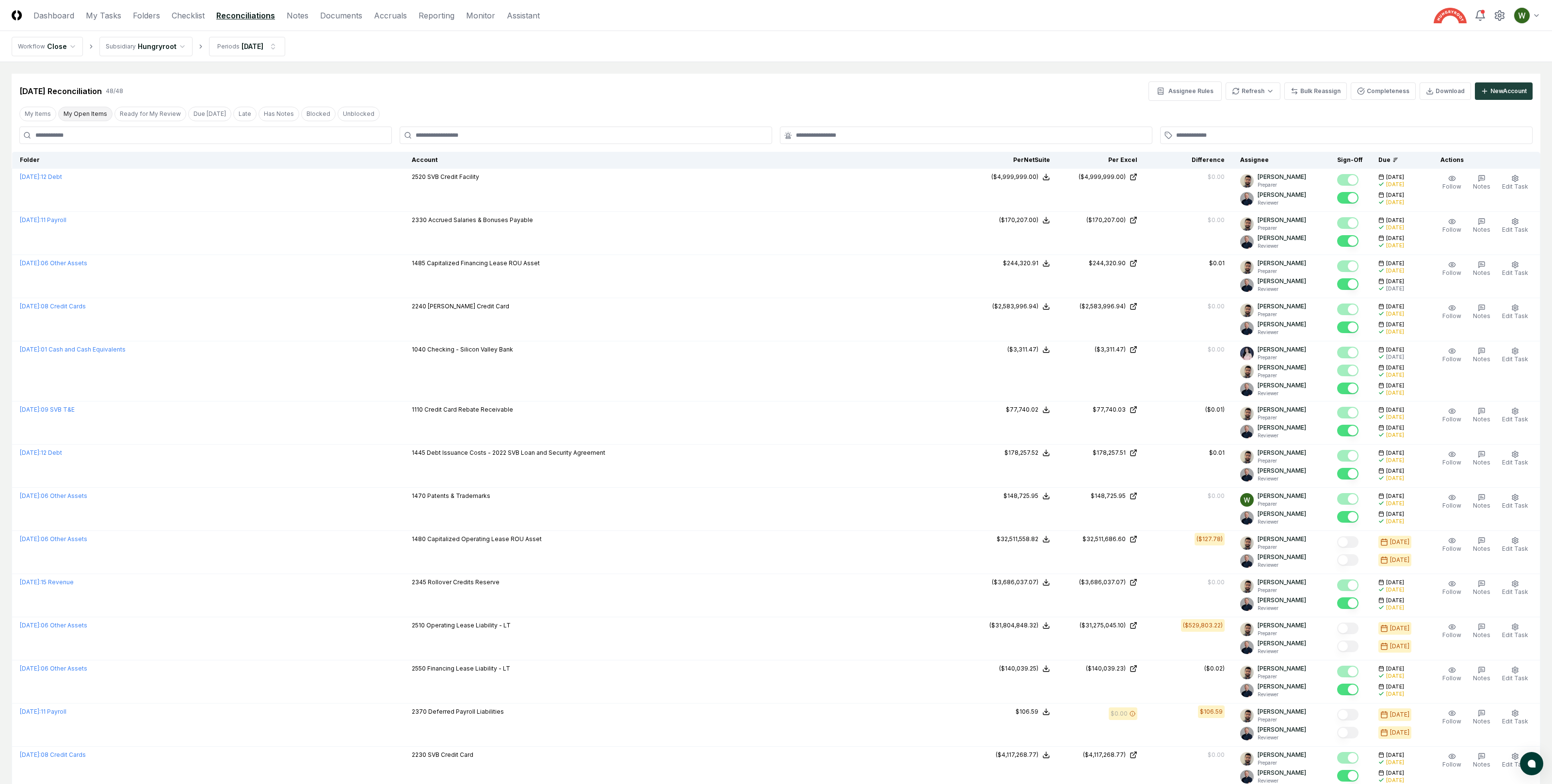
click at [94, 111] on button "My Open Items" at bounding box center [85, 114] width 54 height 15
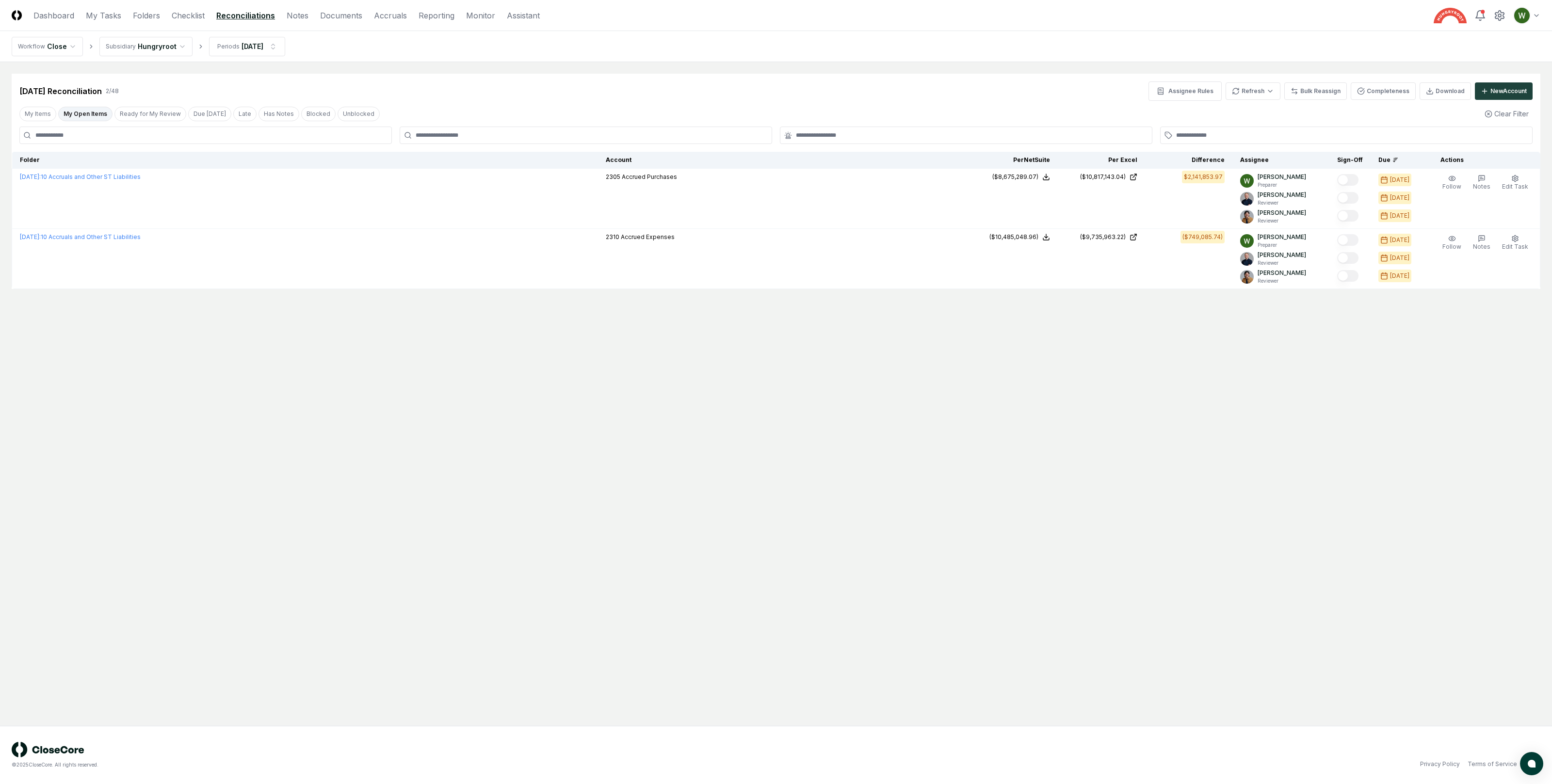
click at [94, 111] on button "My Open Items" at bounding box center [85, 114] width 54 height 15
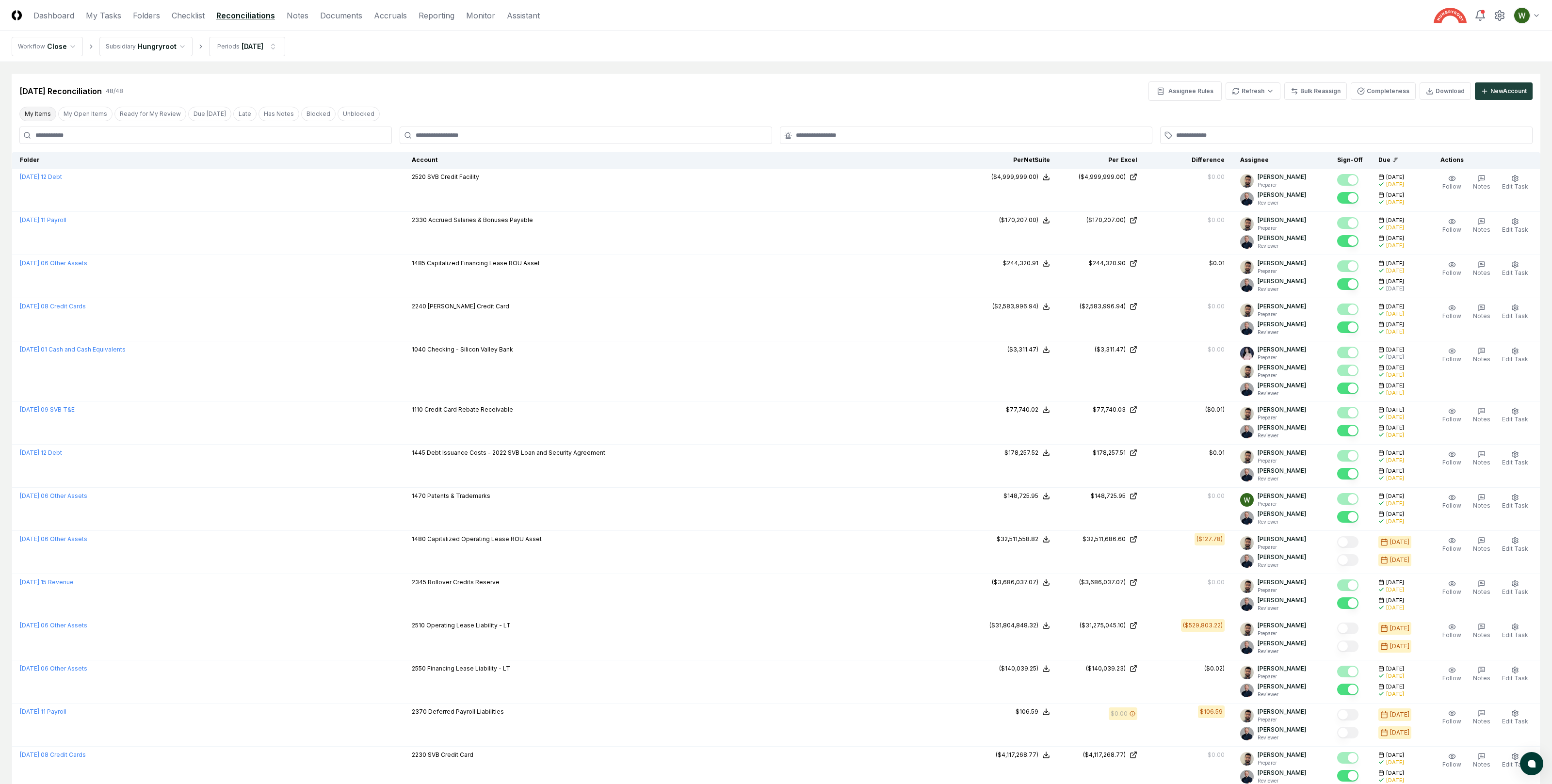
click at [24, 115] on button "My Items" at bounding box center [38, 114] width 37 height 15
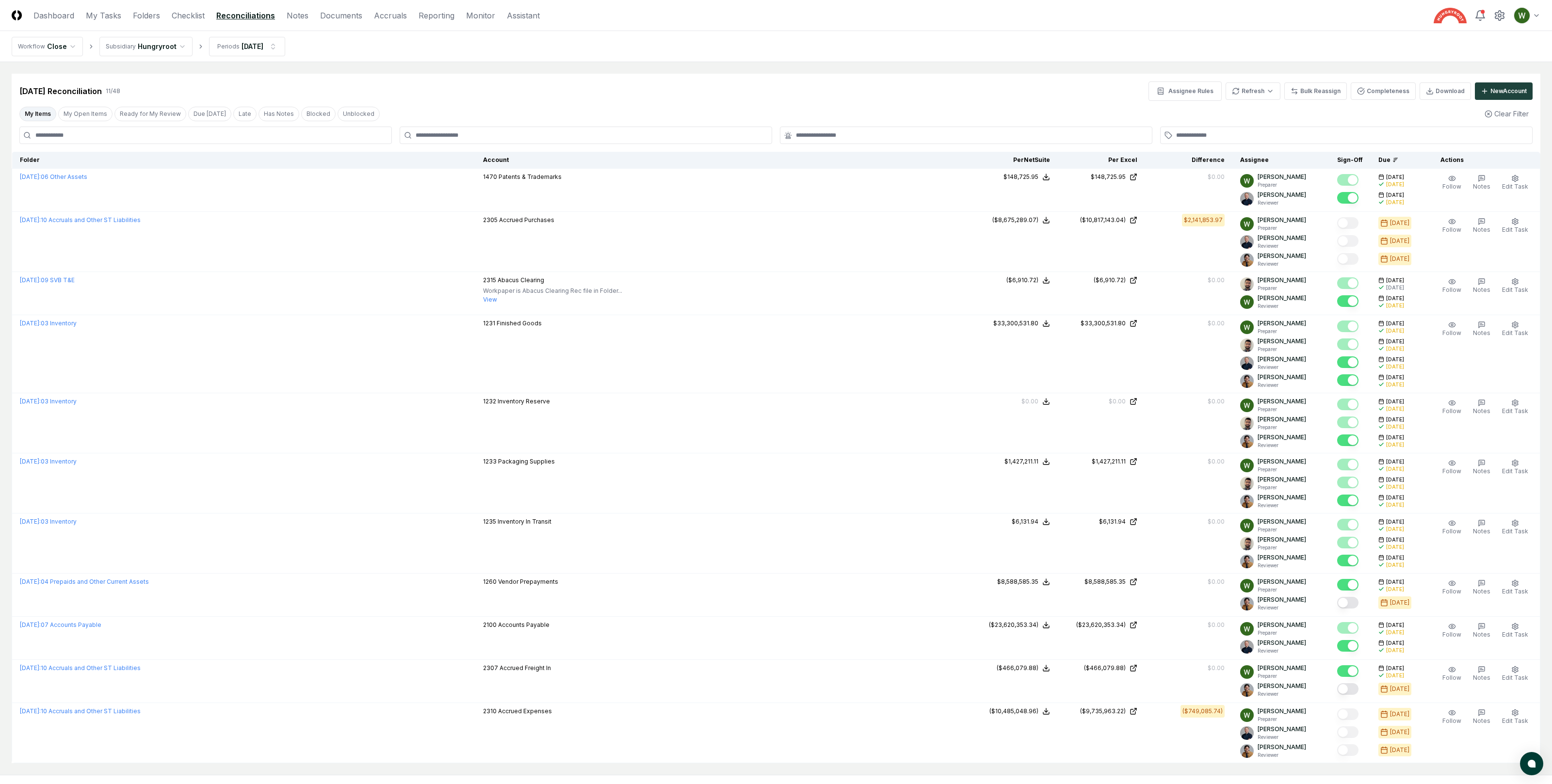
click at [30, 115] on button "My Items" at bounding box center [38, 114] width 37 height 15
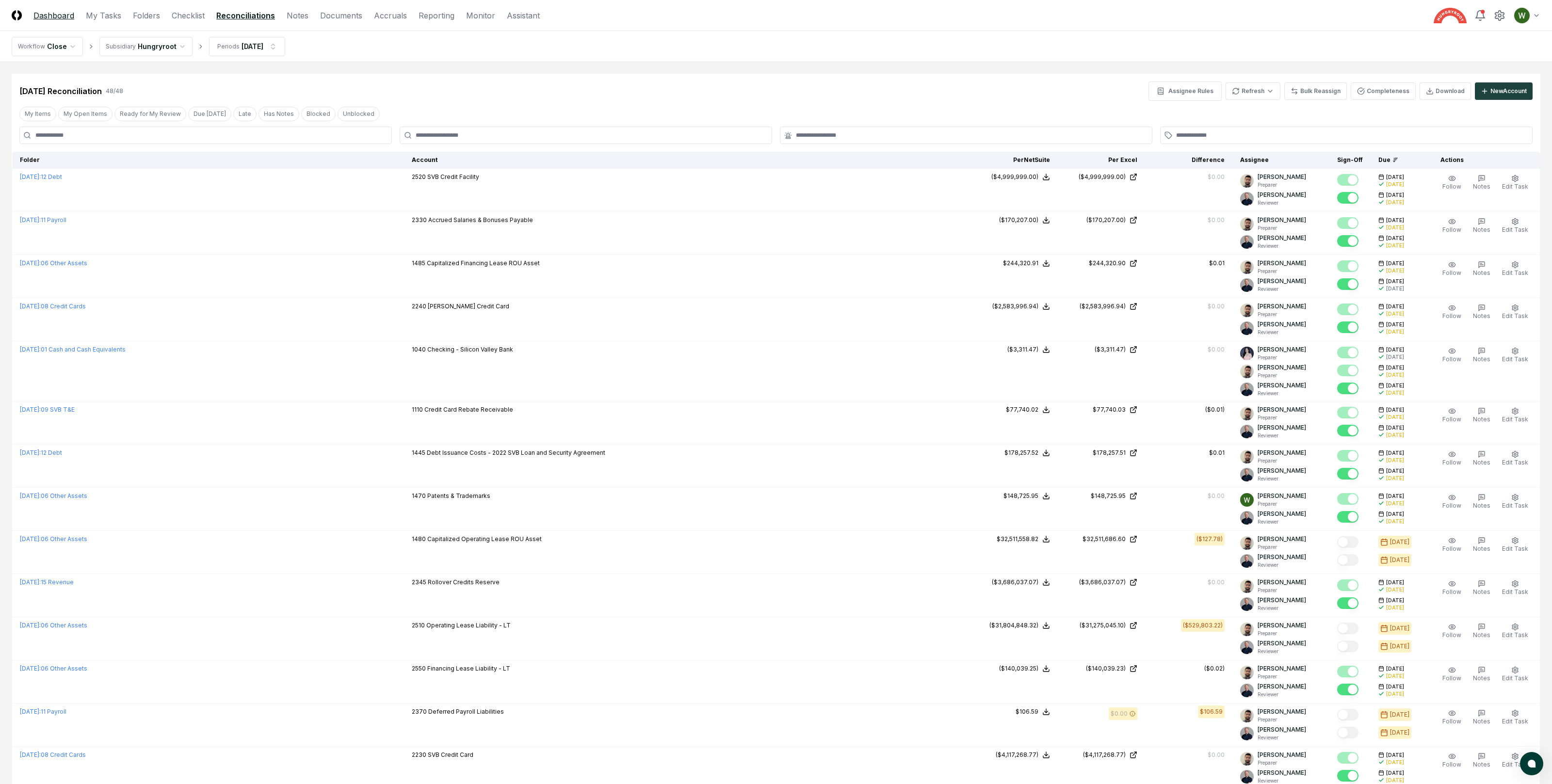
click at [42, 11] on link "Dashboard" at bounding box center [53, 15] width 41 height 11
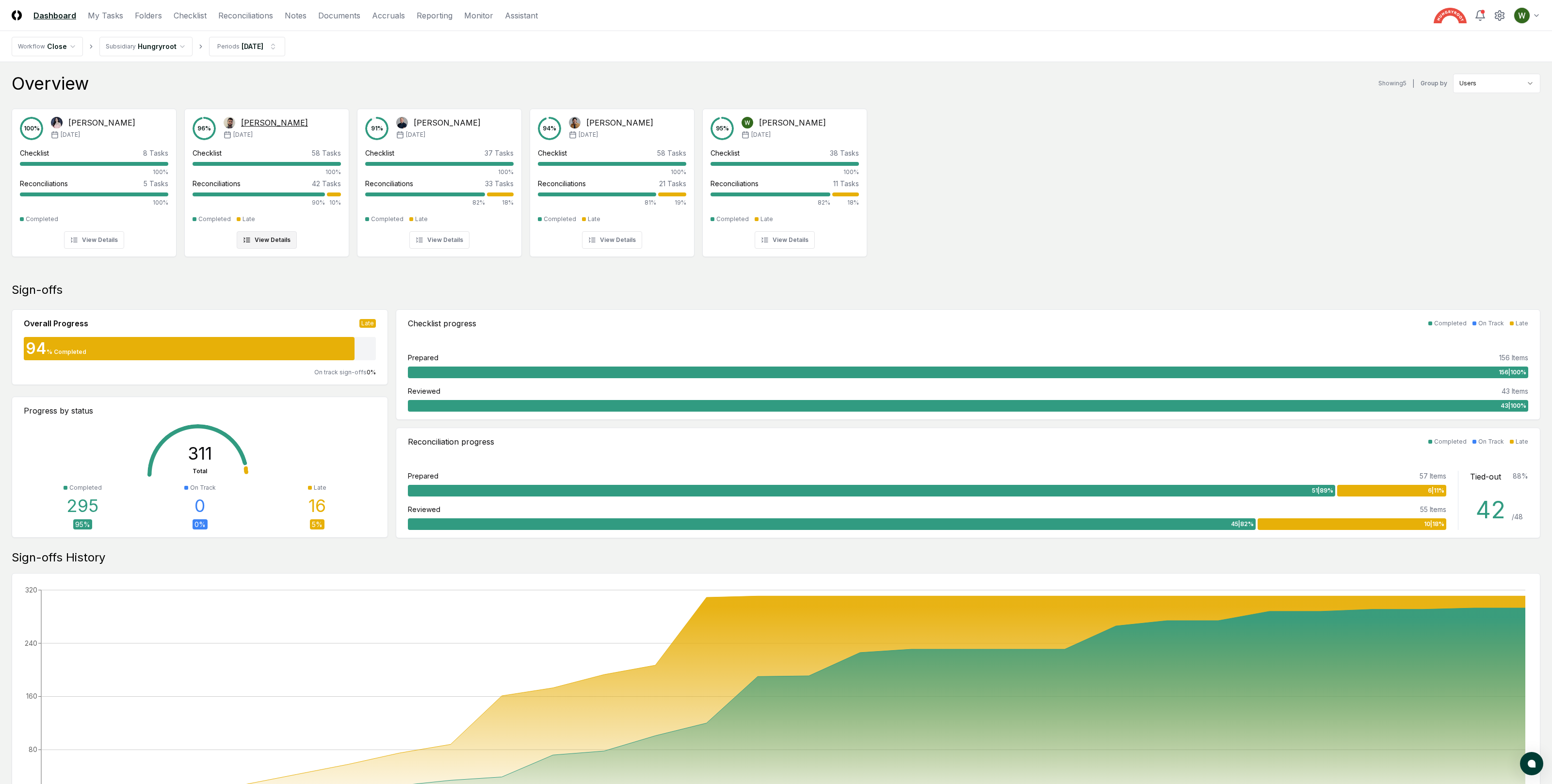
click at [299, 195] on div at bounding box center [258, 194] width 133 height 4
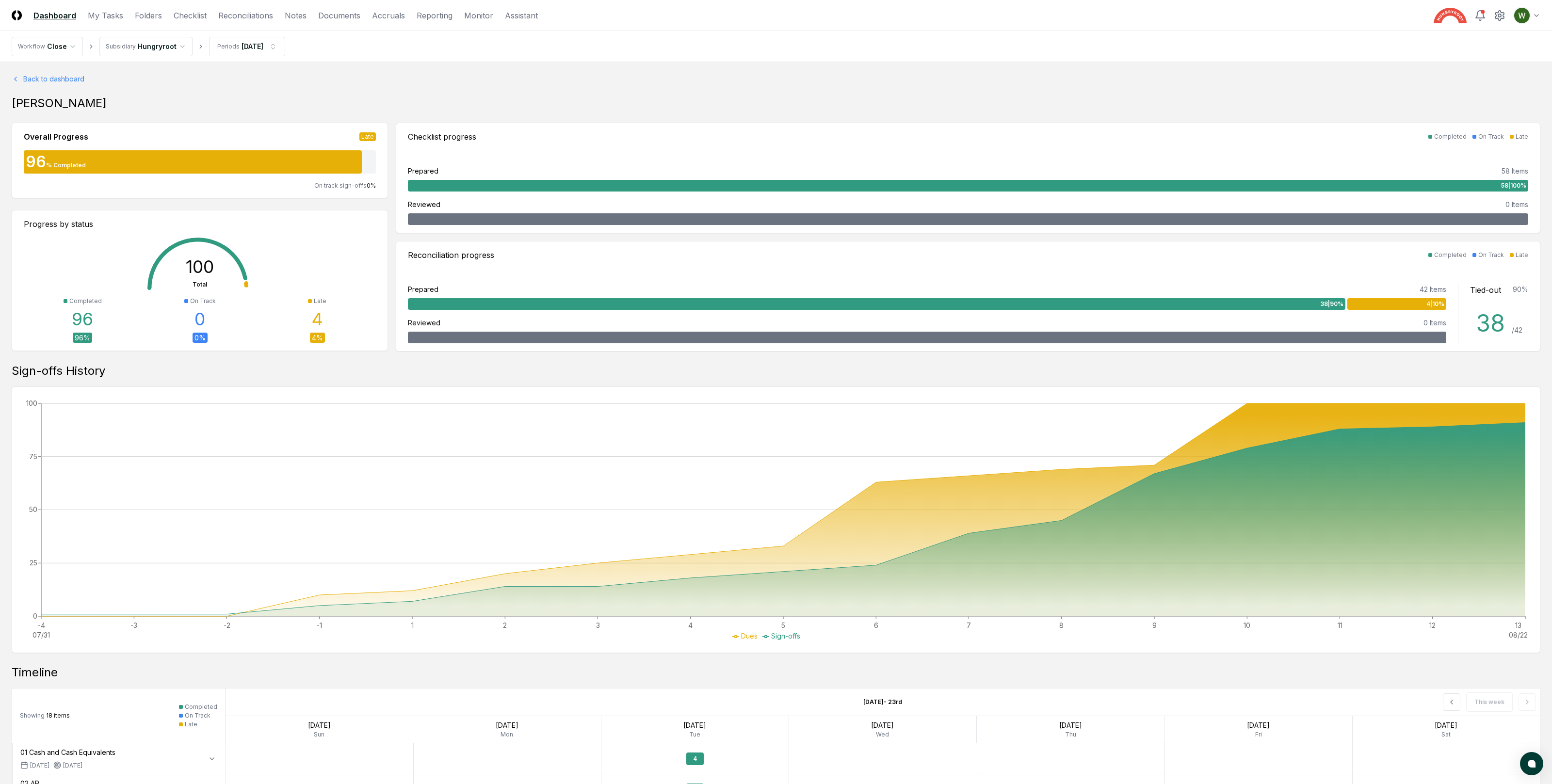
click at [243, 21] on header "CloseCore Dashboard My Tasks Folders Checklist Reconciliations Notes Documents …" at bounding box center [776, 15] width 1552 height 31
click at [239, 15] on link "Reconciliations" at bounding box center [246, 15] width 55 height 11
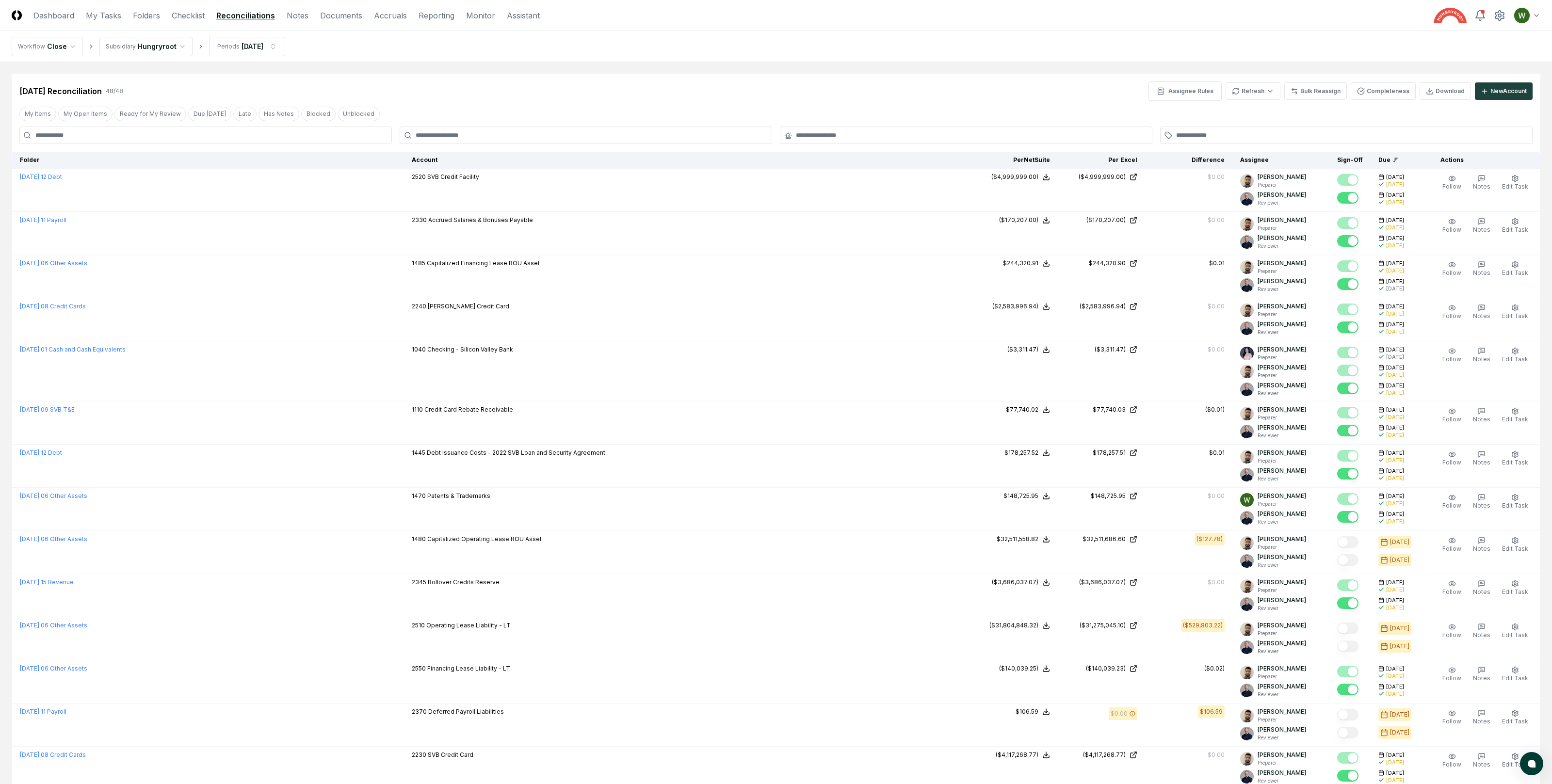
click at [431, 142] on div at bounding box center [586, 135] width 373 height 18
click at [425, 129] on div at bounding box center [586, 135] width 373 height 18
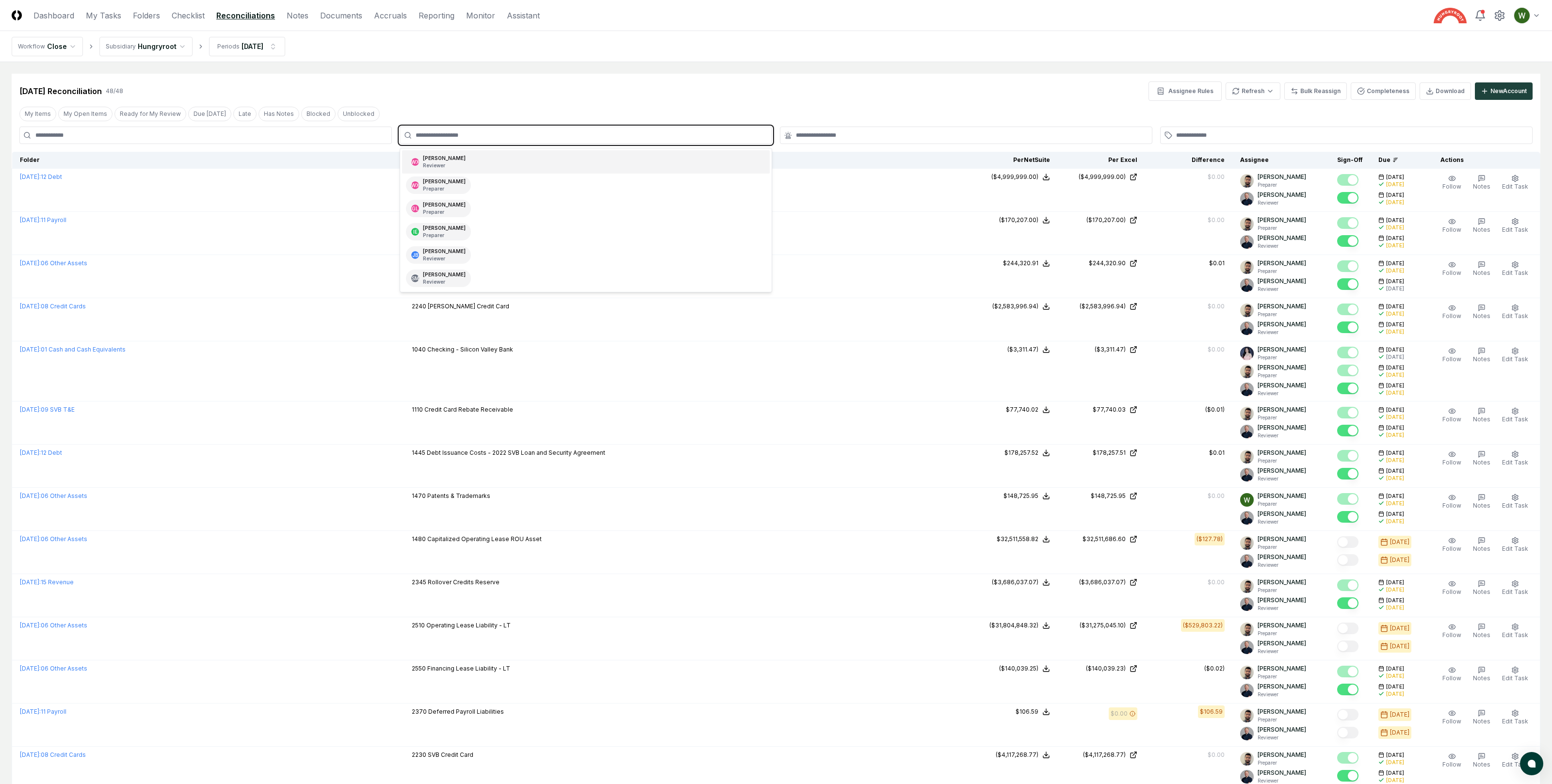
click at [436, 132] on input "text" at bounding box center [591, 135] width 350 height 8
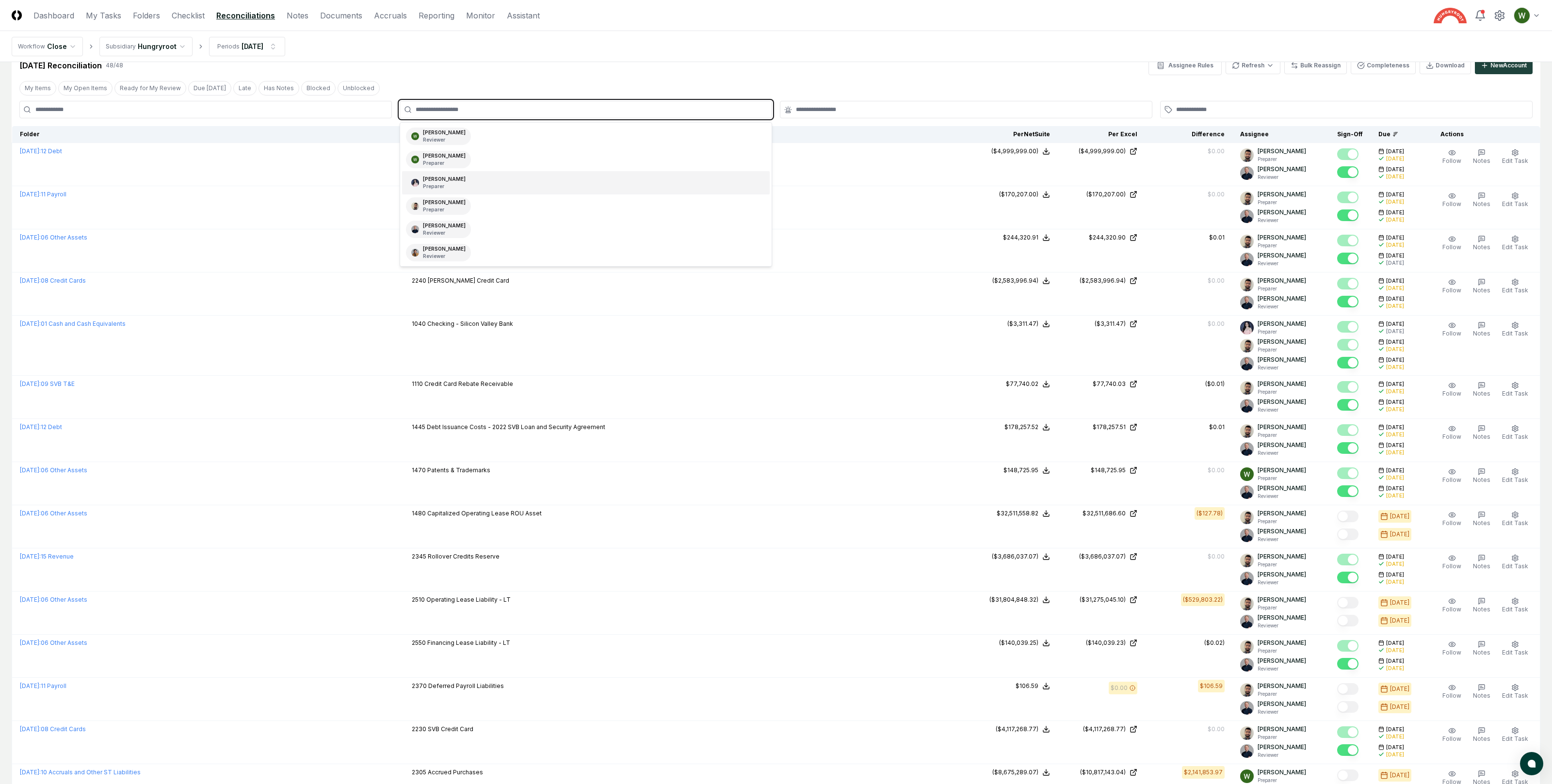
scroll to position [27, 0]
click at [467, 208] on div "Imran Elahi Preparer" at bounding box center [586, 204] width 368 height 23
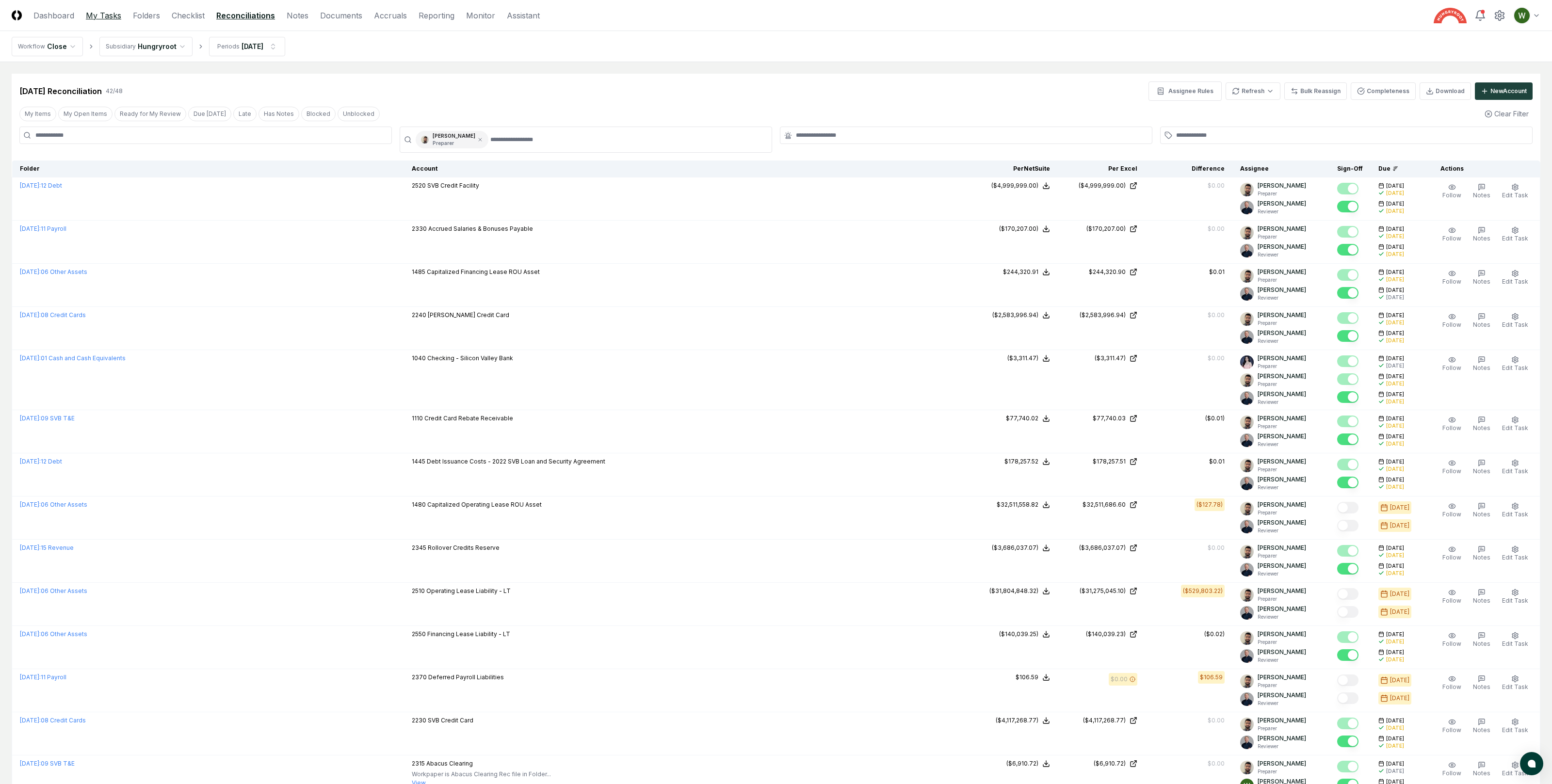
click at [119, 15] on link "My Tasks" at bounding box center [103, 15] width 36 height 11
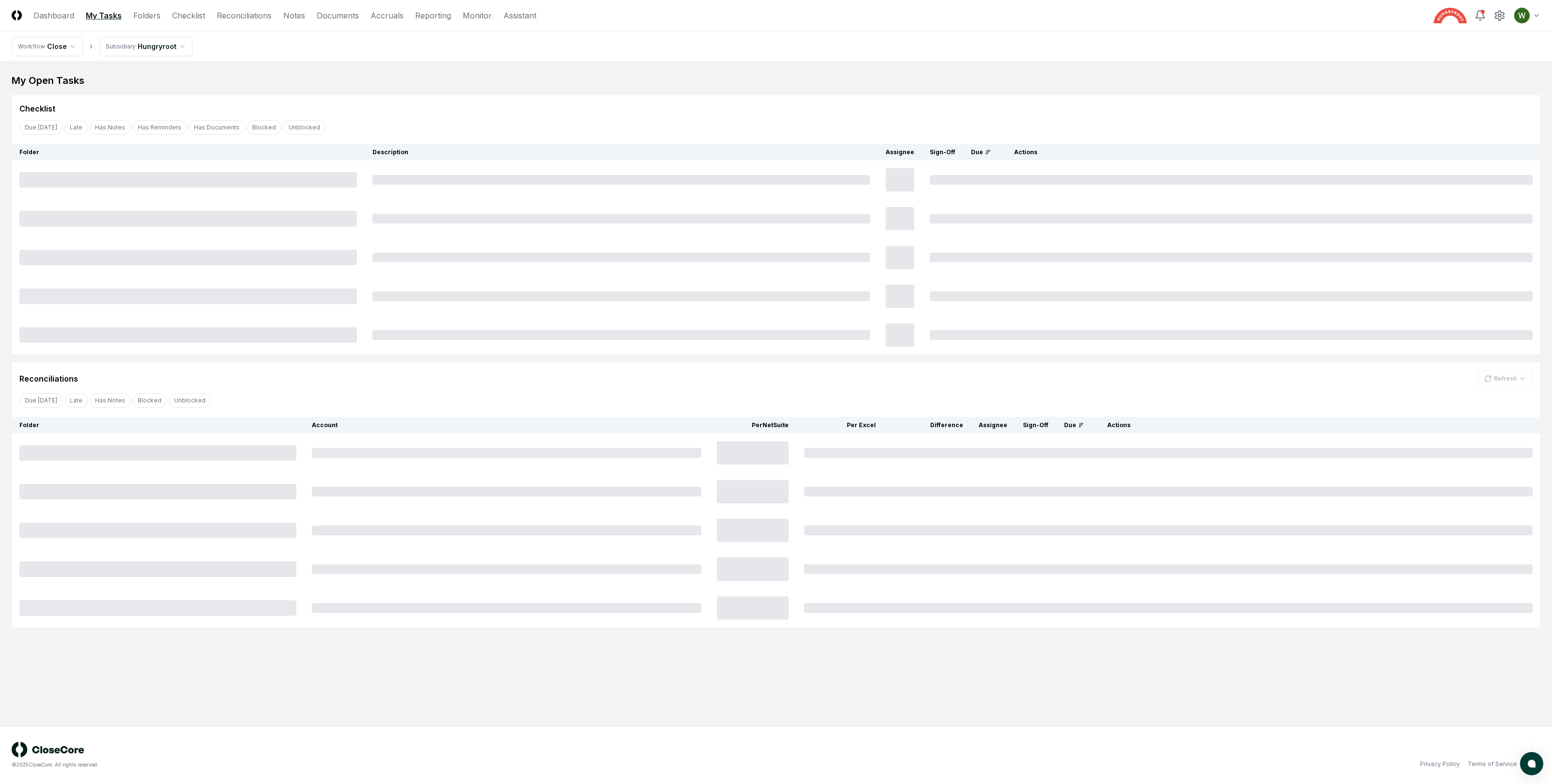
click at [74, 15] on nav "CloseCore Dashboard My Tasks Folders Checklist Reconciliations Notes Documents …" at bounding box center [273, 15] width 525 height 11
click at [66, 15] on link "Dashboard" at bounding box center [53, 15] width 41 height 11
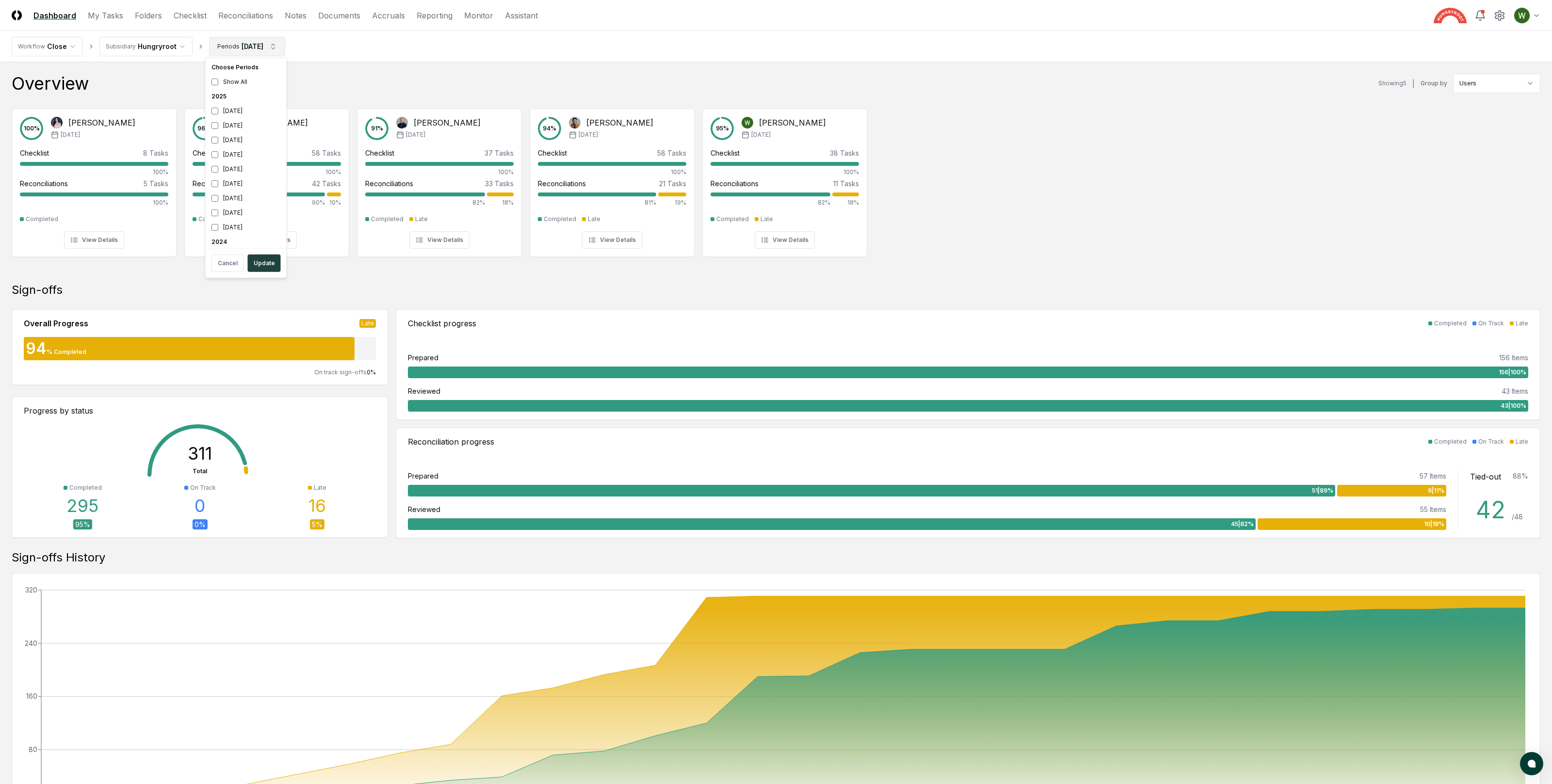
click at [248, 45] on html "CloseCore Dashboard My Tasks Folders Checklist Reconciliations Notes Documents …" at bounding box center [776, 586] width 1552 height 1173
click at [229, 139] on div "[DATE]" at bounding box center [246, 140] width 77 height 15
click at [229, 128] on div "August 2025" at bounding box center [246, 126] width 77 height 15
click at [267, 262] on button "Update" at bounding box center [264, 263] width 33 height 18
